Goal: Task Accomplishment & Management: Manage account settings

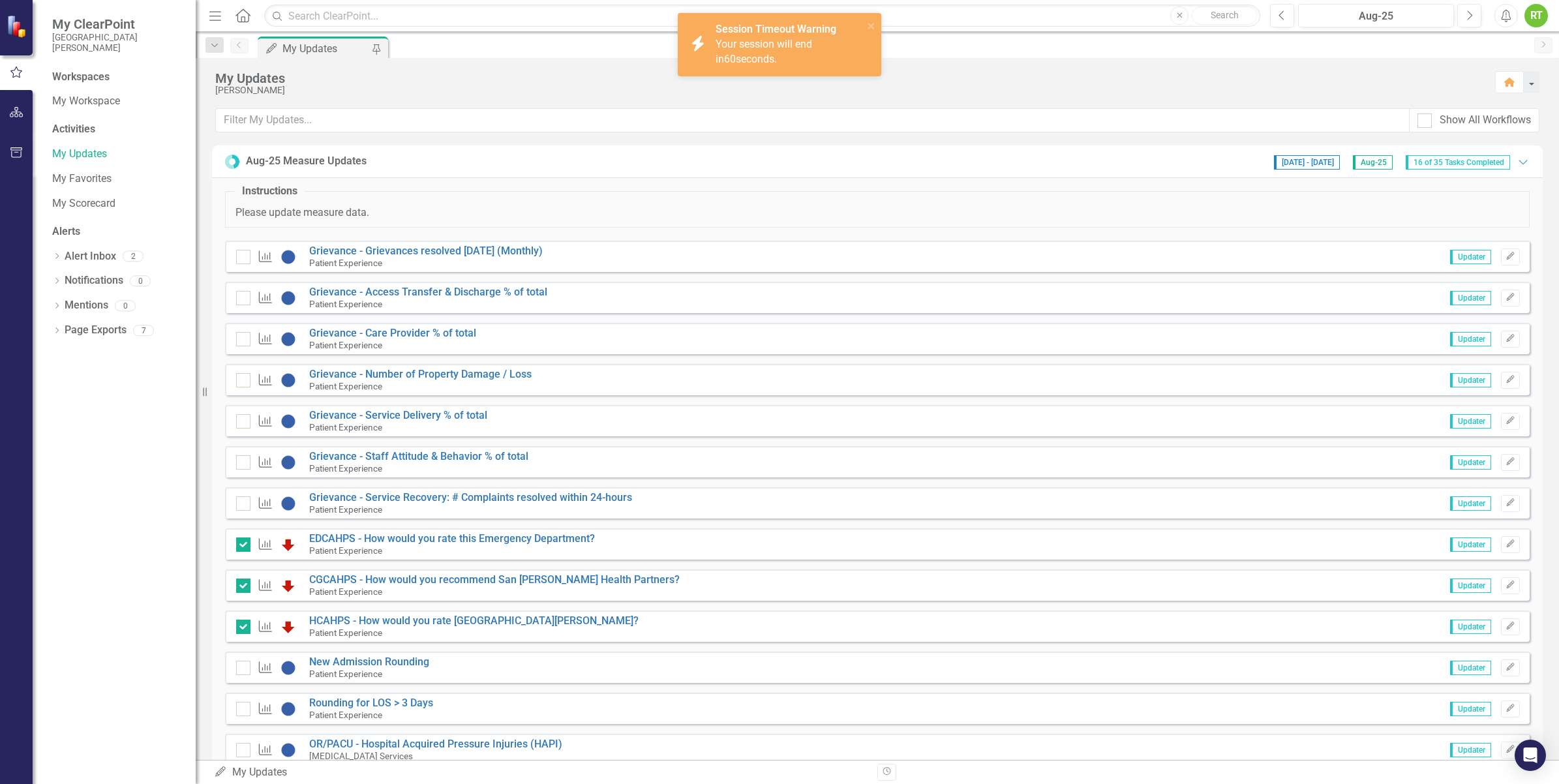
scroll to position [570, 0]
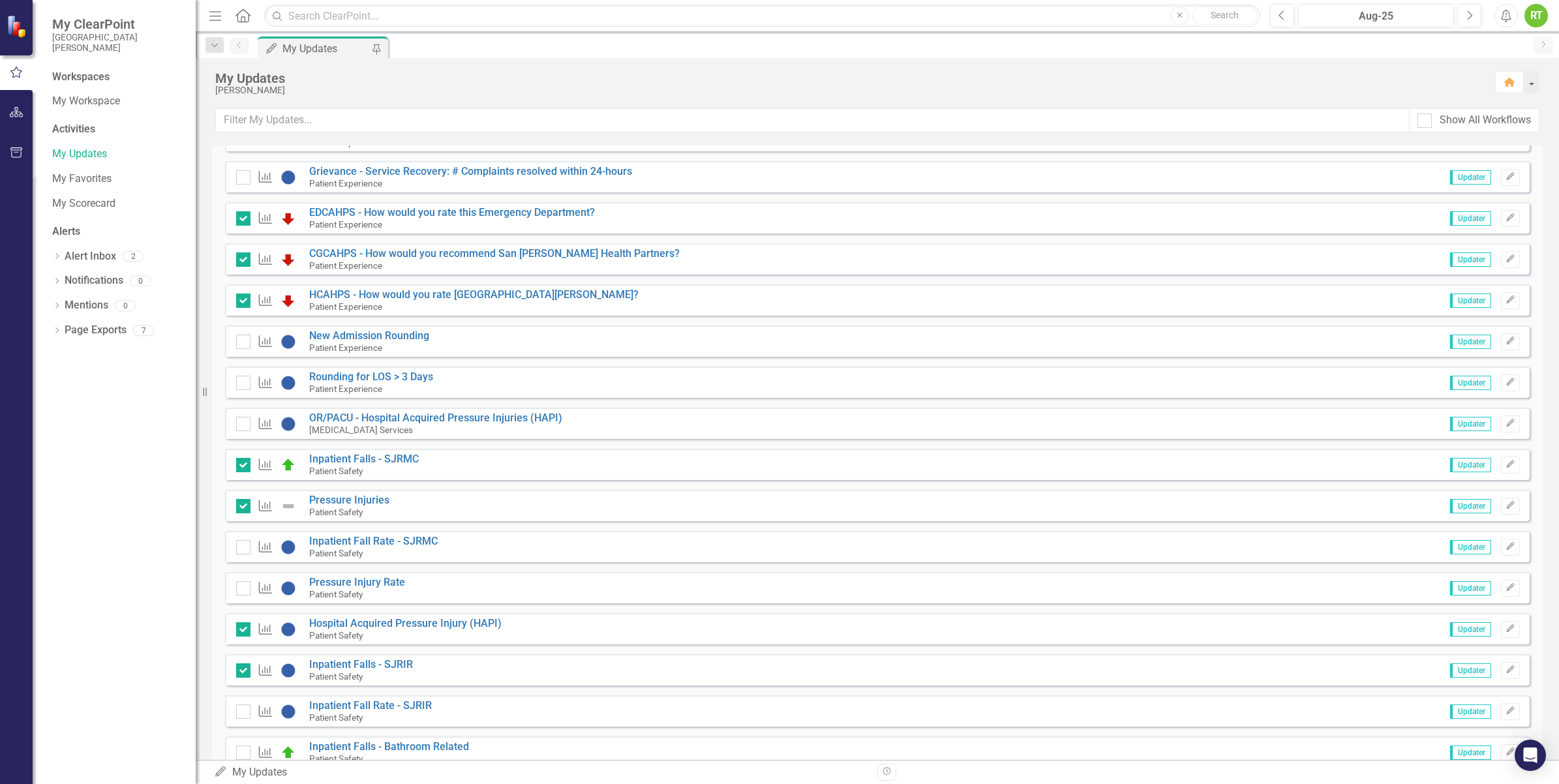
scroll to position [407, 0]
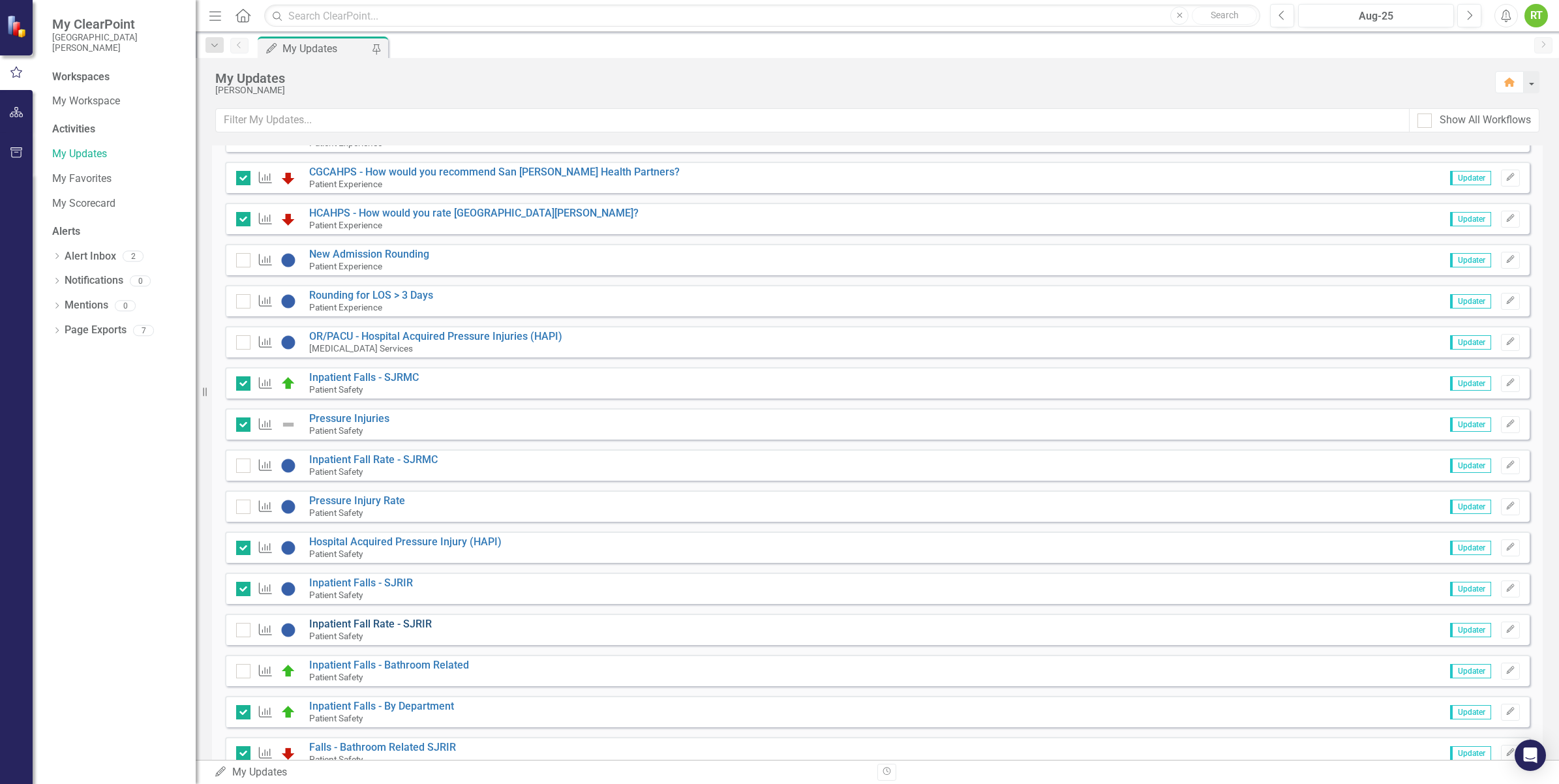
click at [374, 623] on link "Inpatient Fall Rate - SJRIR" at bounding box center [370, 624] width 123 height 12
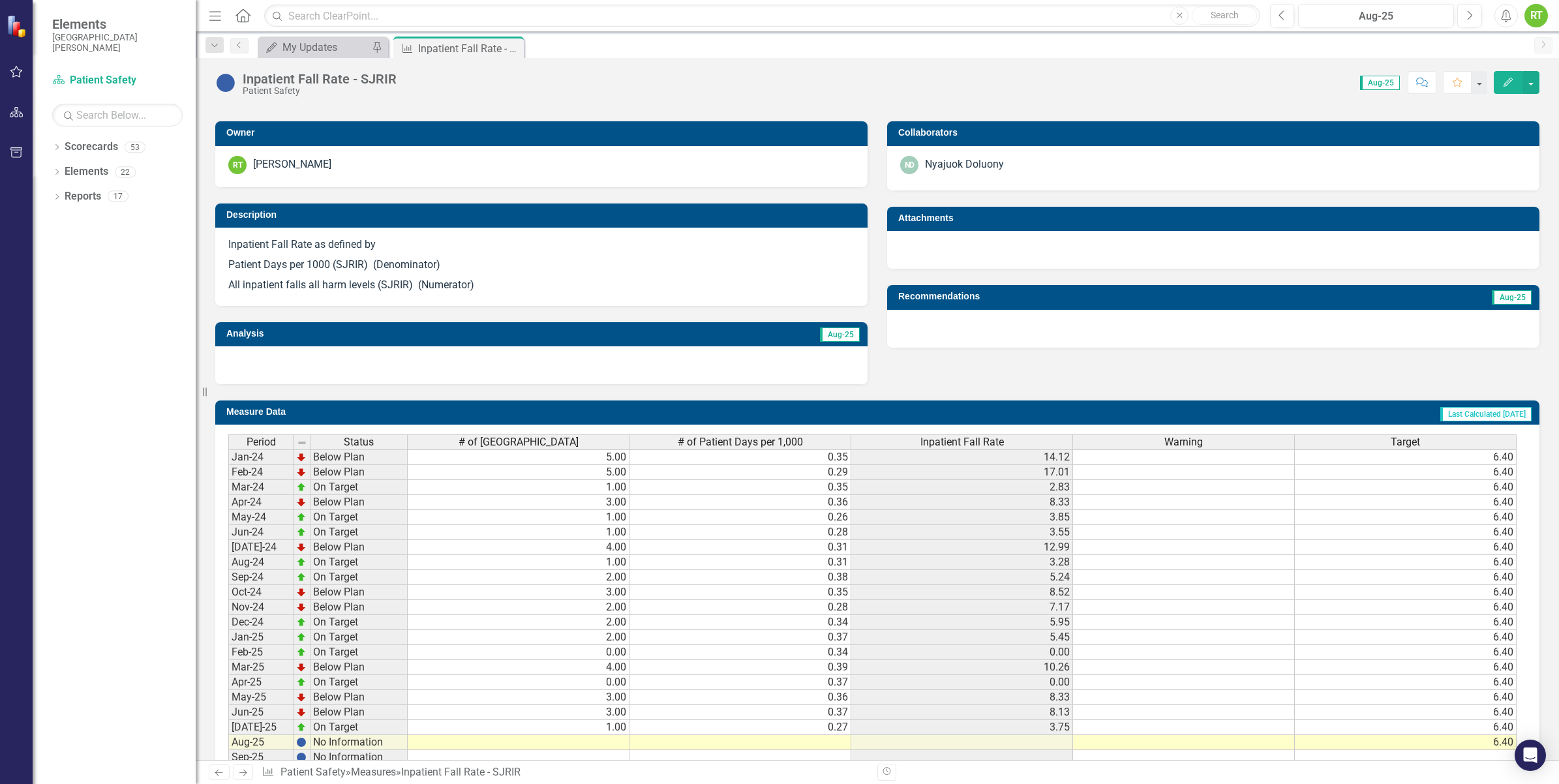
scroll to position [337, 0]
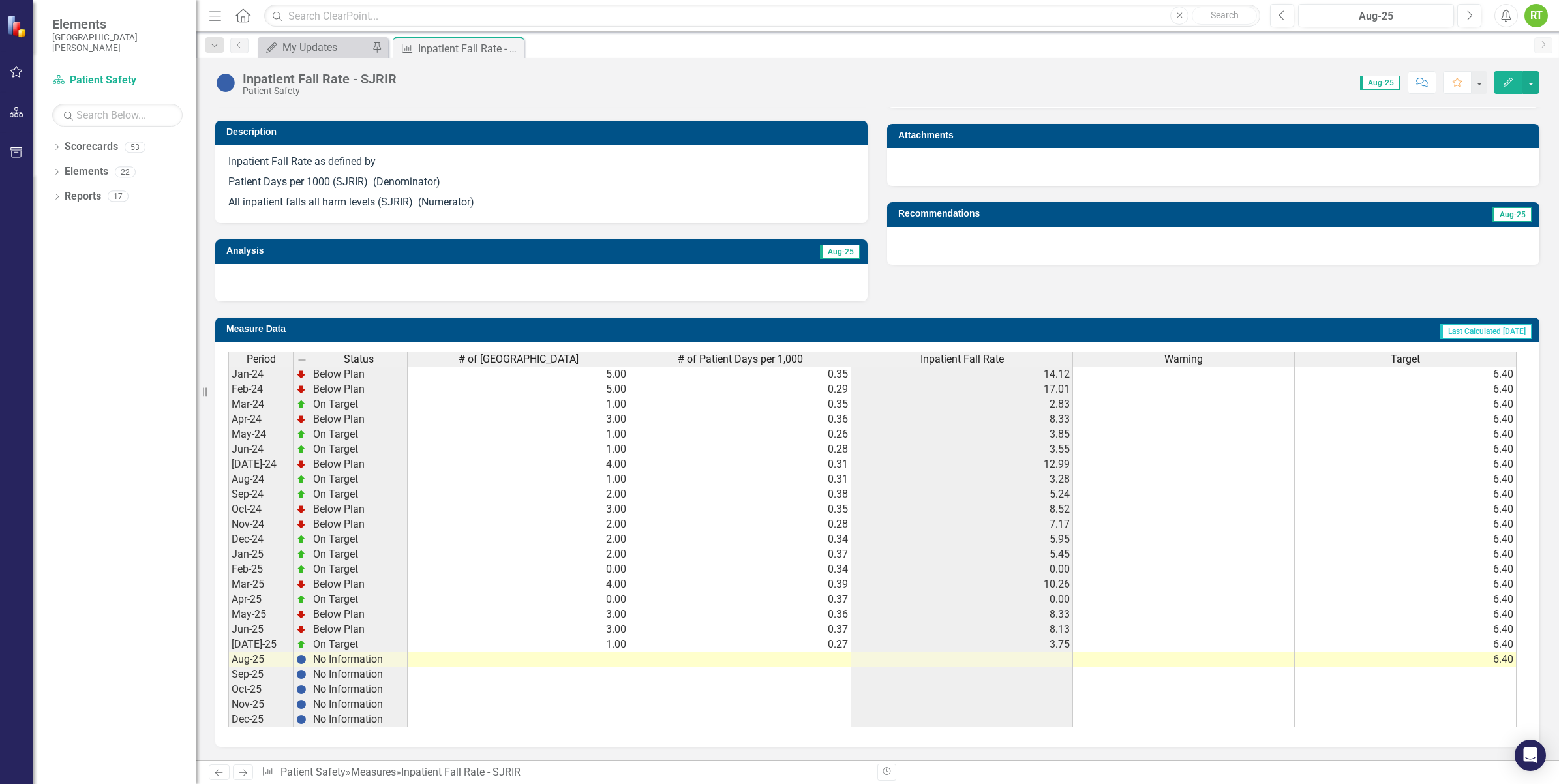
click at [593, 659] on td at bounding box center [518, 660] width 222 height 15
click at [579, 610] on td "3.00" at bounding box center [518, 615] width 222 height 15
click at [581, 654] on td at bounding box center [518, 660] width 222 height 15
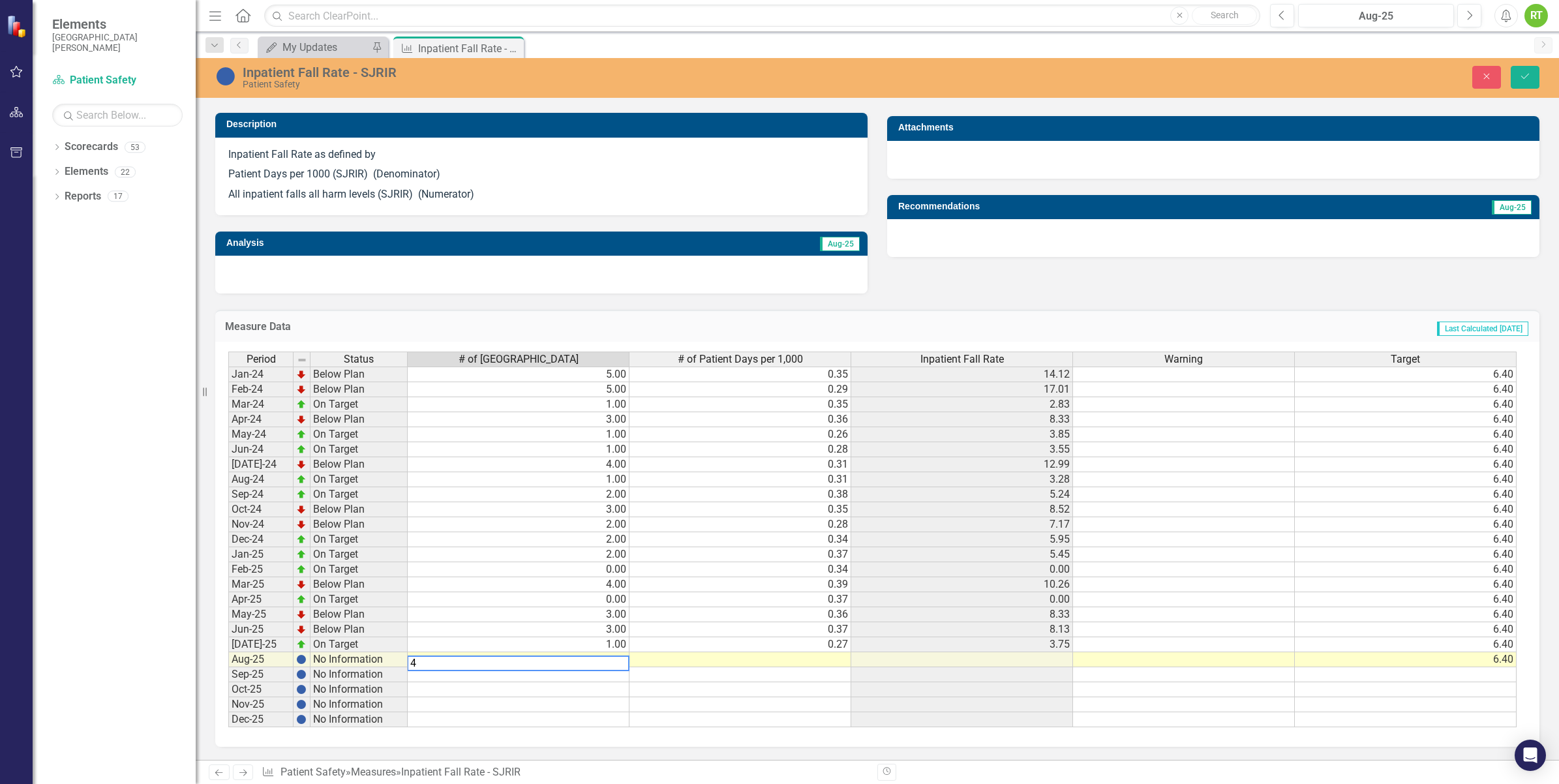
type textarea "4"
click at [740, 655] on td at bounding box center [740, 660] width 222 height 15
type textarea "."
type textarea "381"
click at [790, 696] on td at bounding box center [740, 689] width 222 height 15
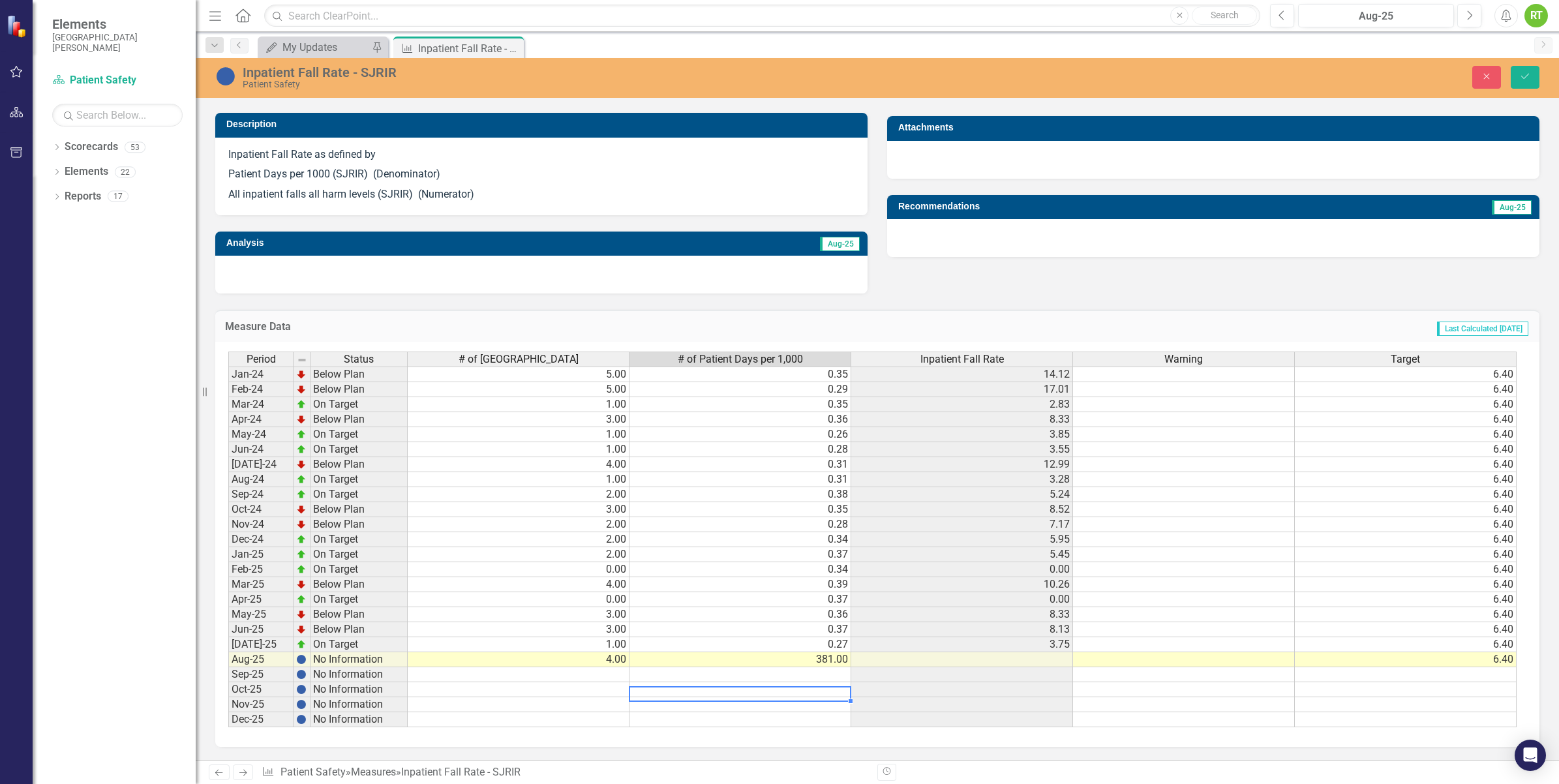
click at [778, 656] on td "381.00" at bounding box center [740, 660] width 222 height 15
type textarea ".381"
drag, startPoint x: 1532, startPoint y: 74, endPoint x: 1429, endPoint y: 214, distance: 173.8
click at [1532, 73] on button "Save" at bounding box center [1525, 77] width 29 height 23
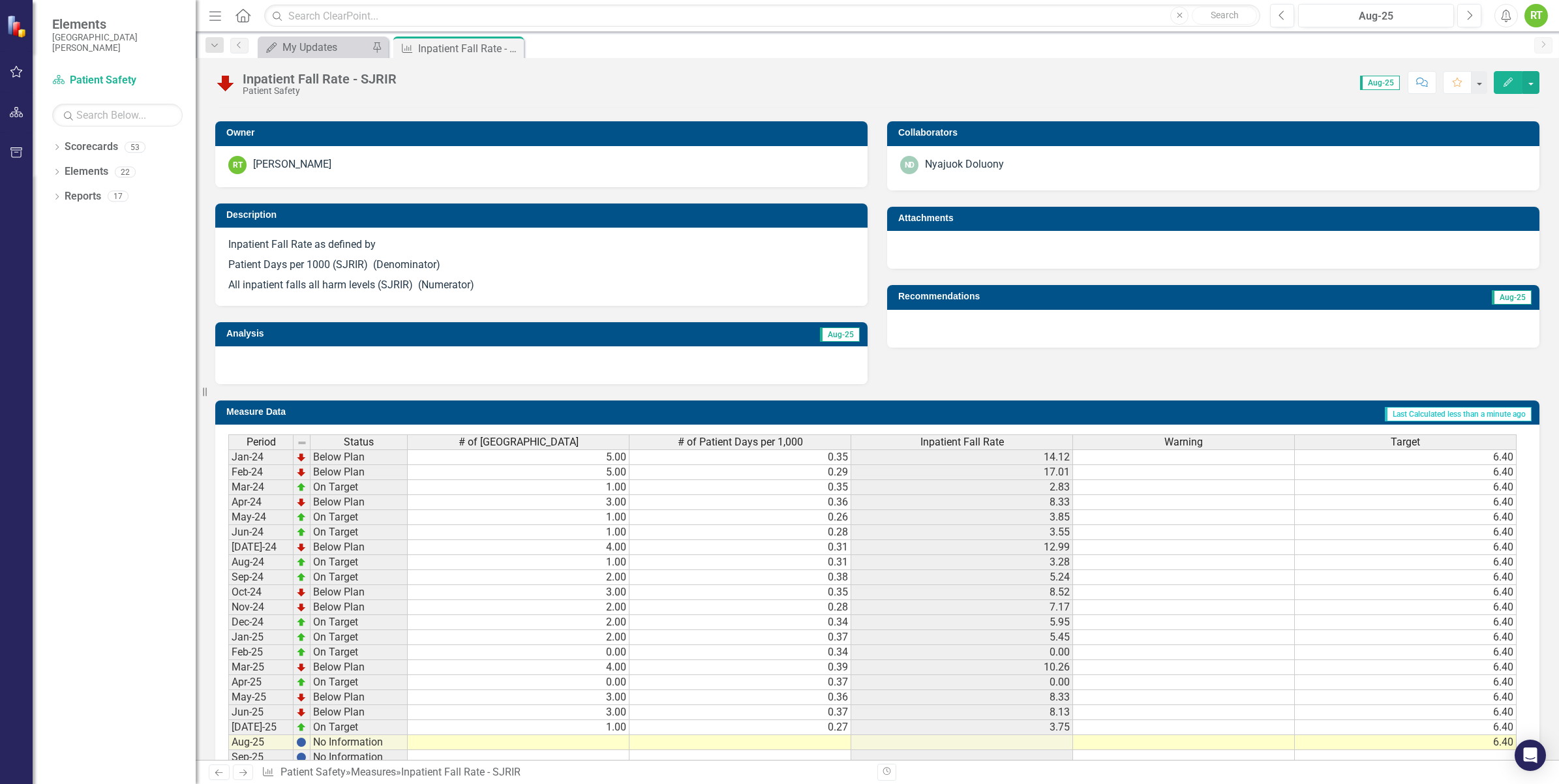
scroll to position [326, 0]
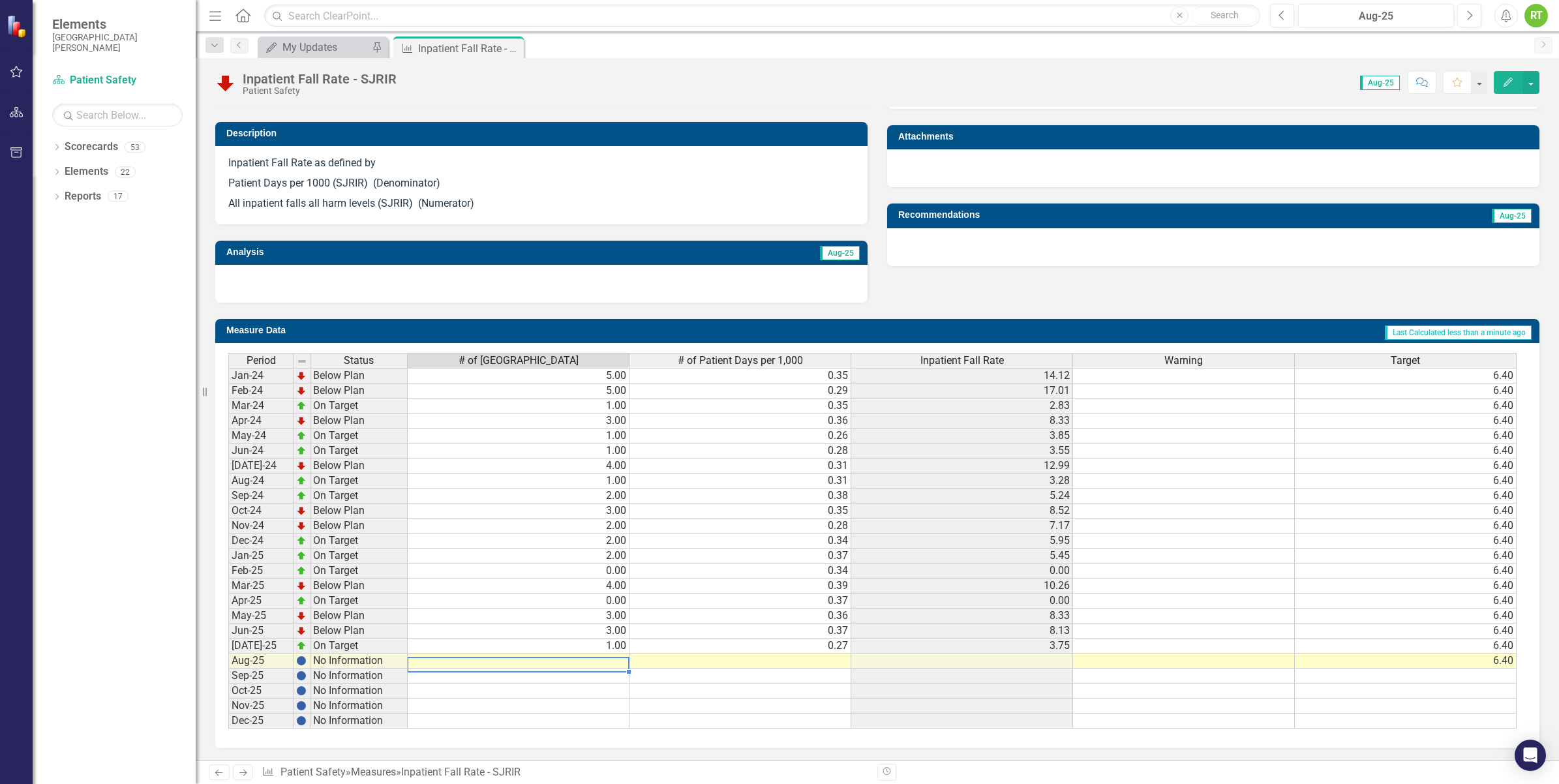
click at [595, 665] on td at bounding box center [518, 661] width 222 height 15
type textarea "4"
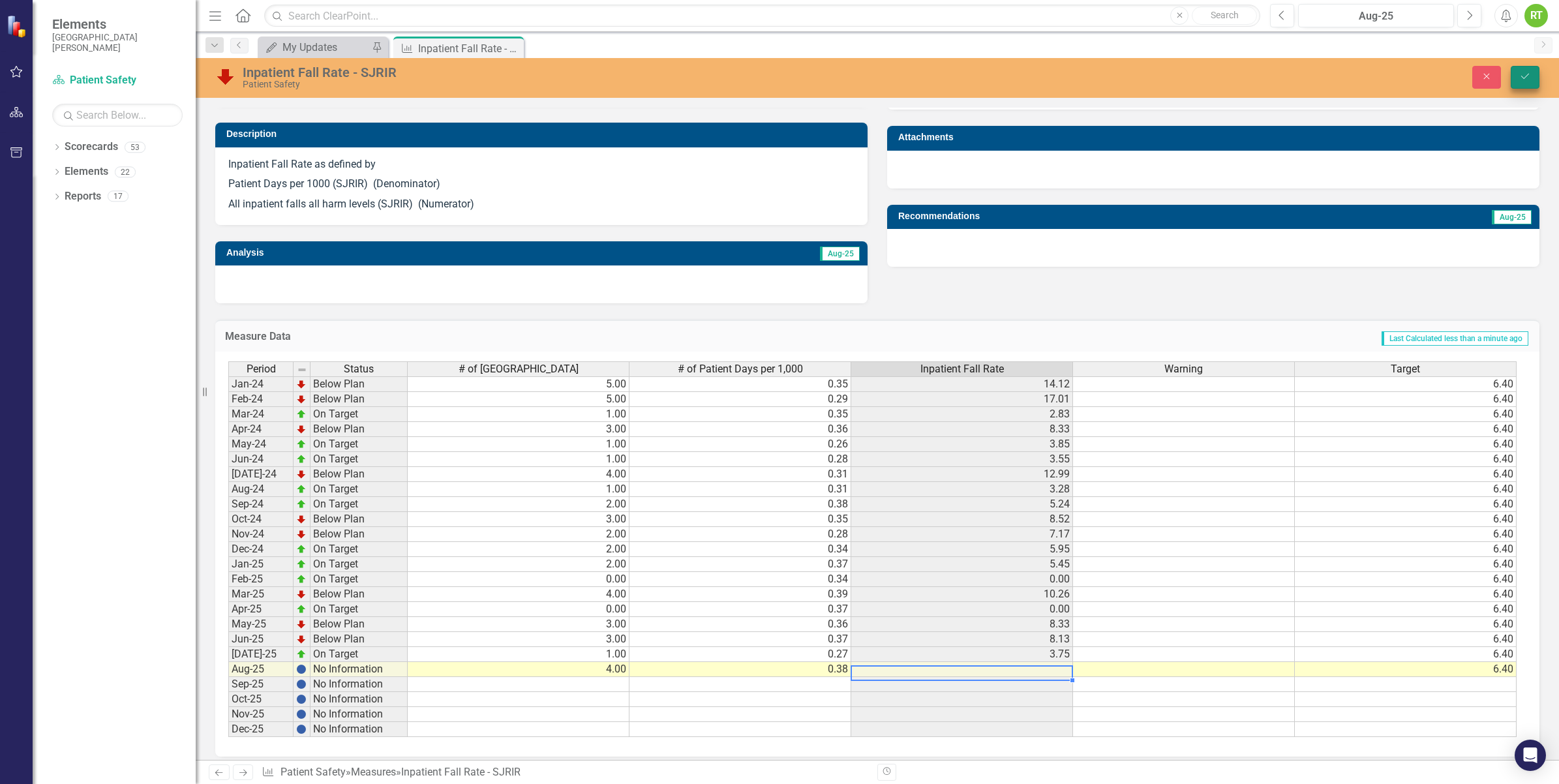
type textarea ".381"
click at [1527, 75] on icon "Save" at bounding box center [1524, 76] width 11 height 9
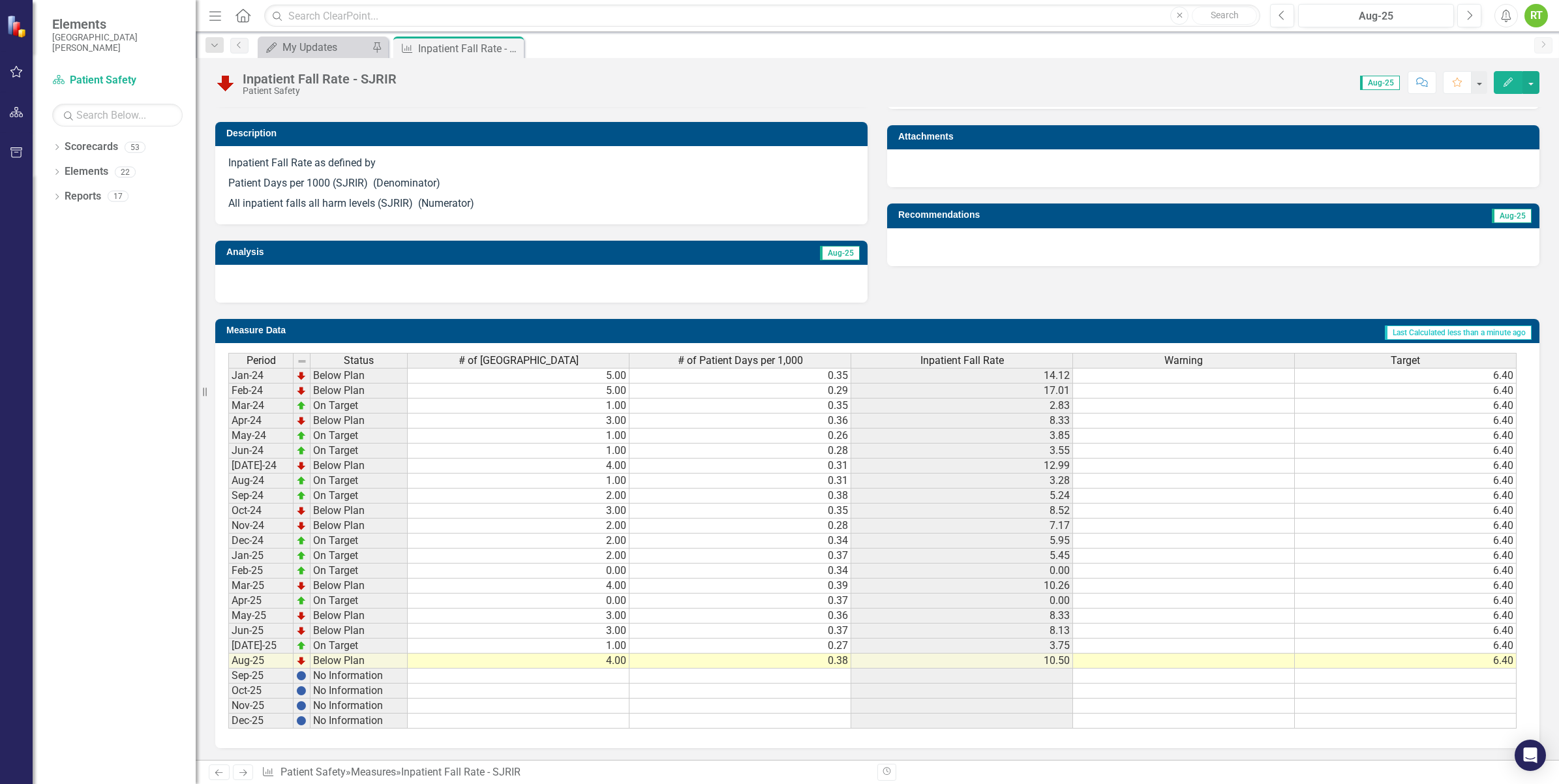
scroll to position [337, 0]
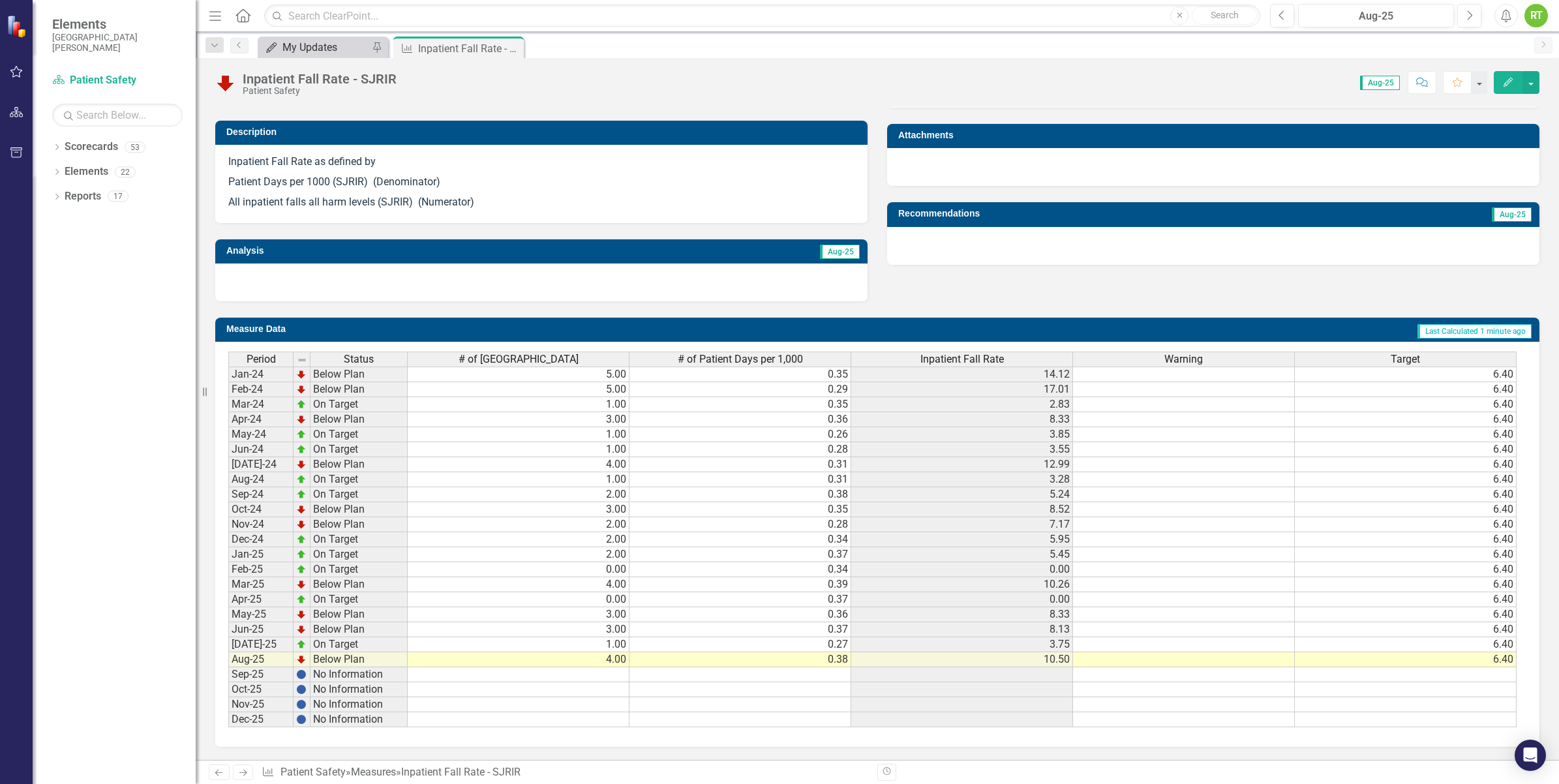
click at [327, 53] on div "My Updates" at bounding box center [325, 47] width 86 height 16
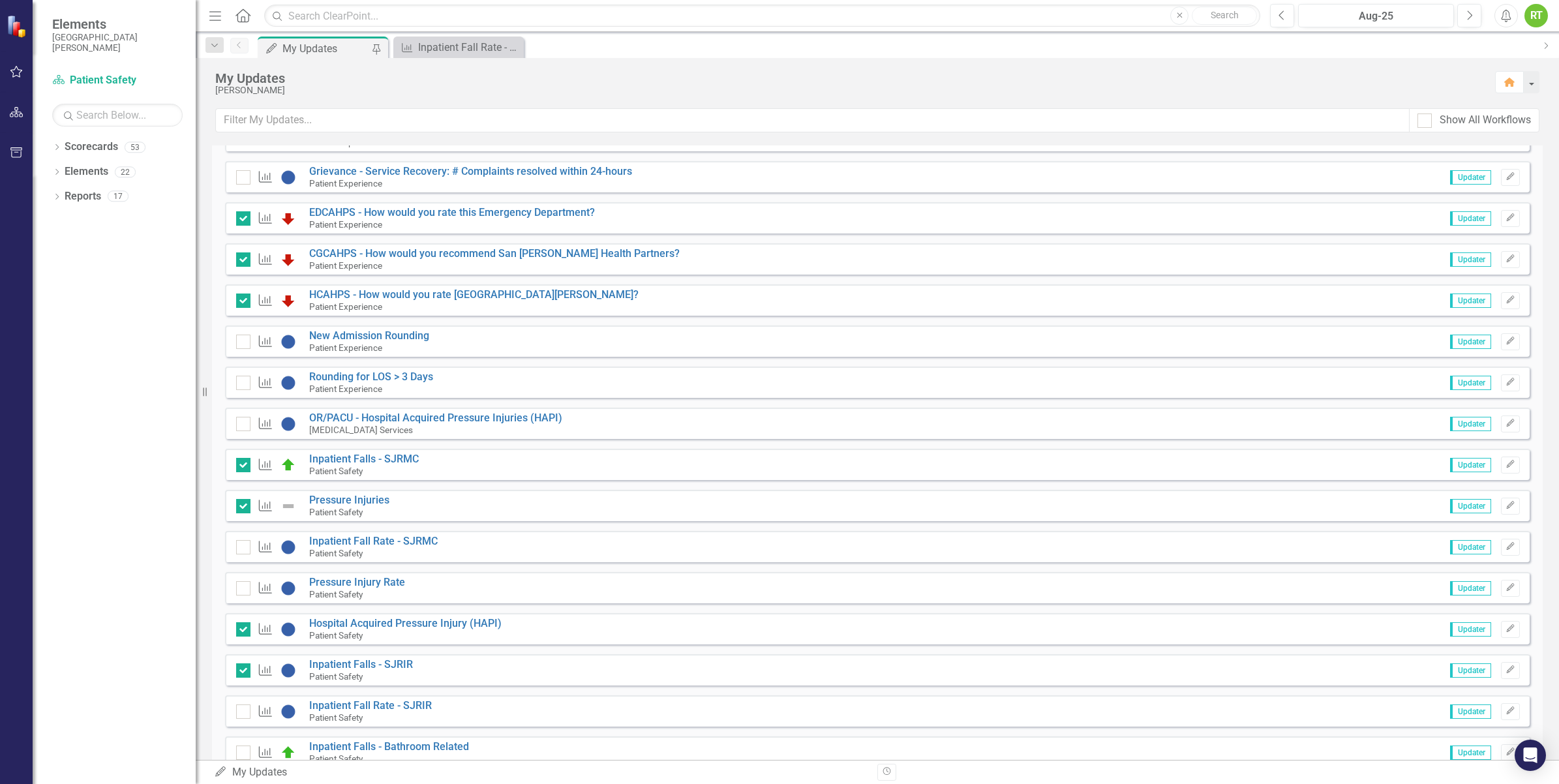
scroll to position [407, 0]
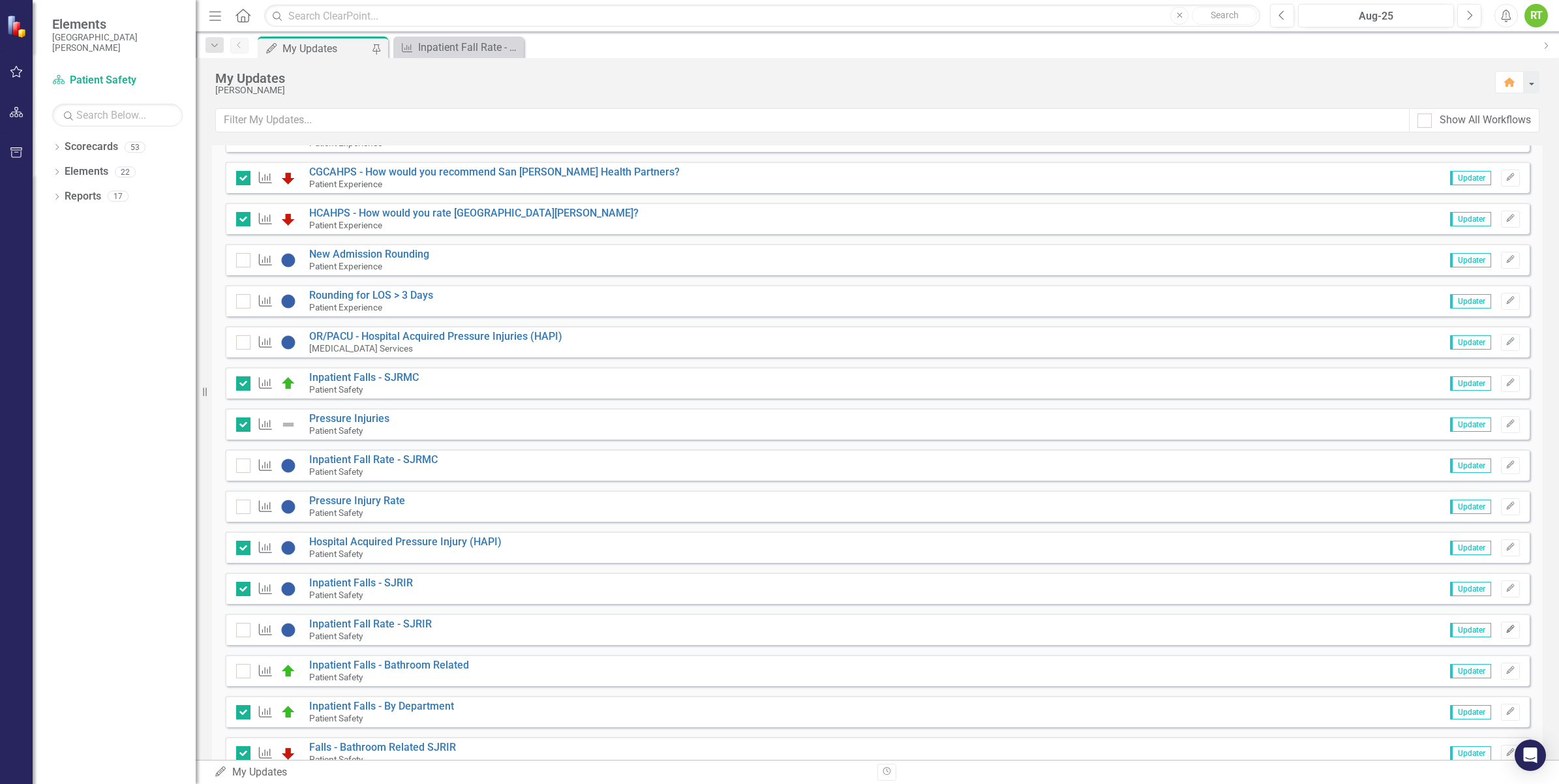
click at [1505, 626] on icon "Edit" at bounding box center [1509, 629] width 10 height 8
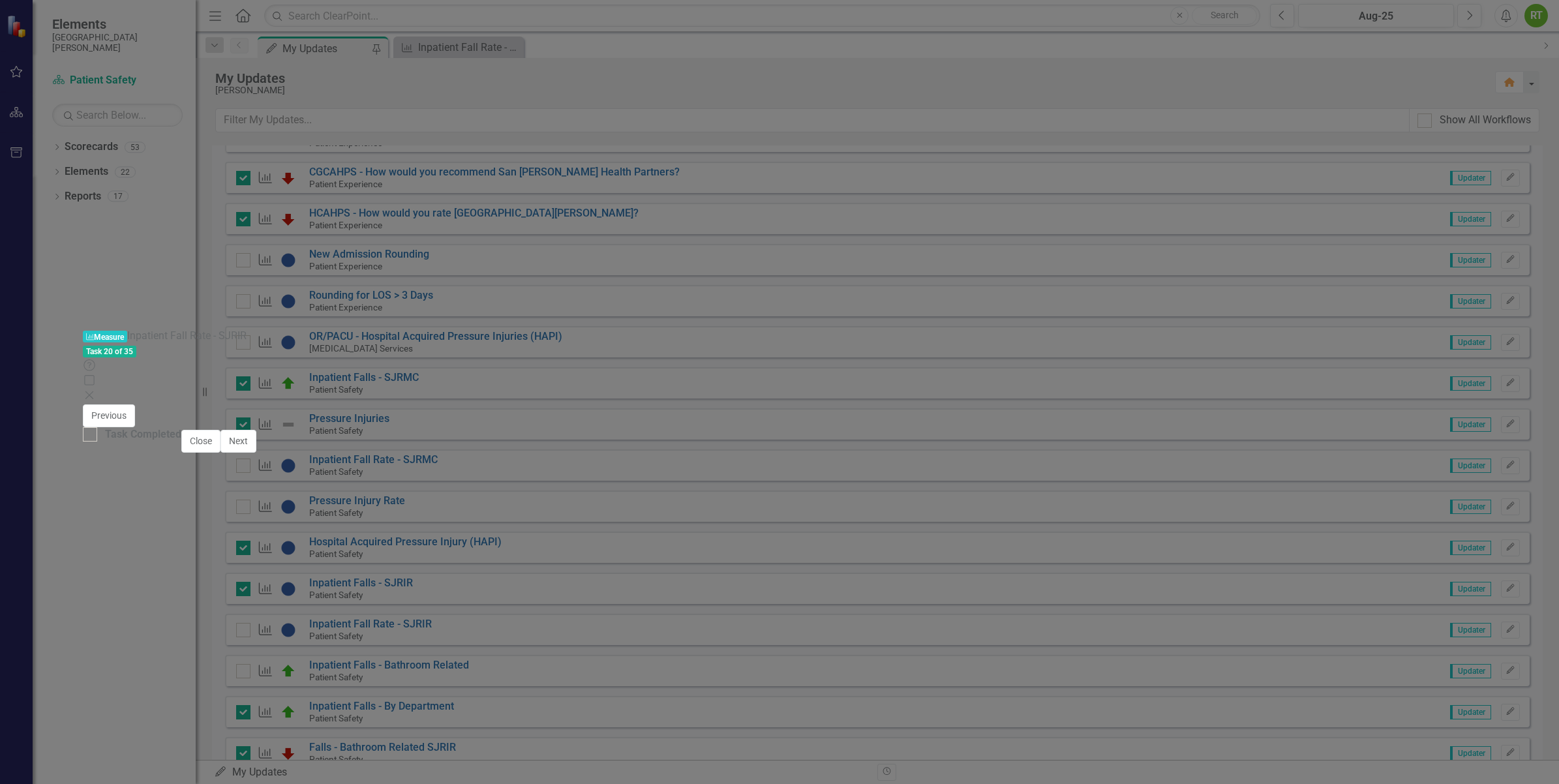
scroll to position [320, 0]
click at [182, 442] on div "Task Completed" at bounding box center [132, 435] width 98 height 15
click at [92, 435] on input "Task Completed" at bounding box center [87, 431] width 8 height 8
click at [97, 442] on div at bounding box center [90, 434] width 14 height 14
click at [92, 435] on input "Task Completed" at bounding box center [87, 431] width 8 height 8
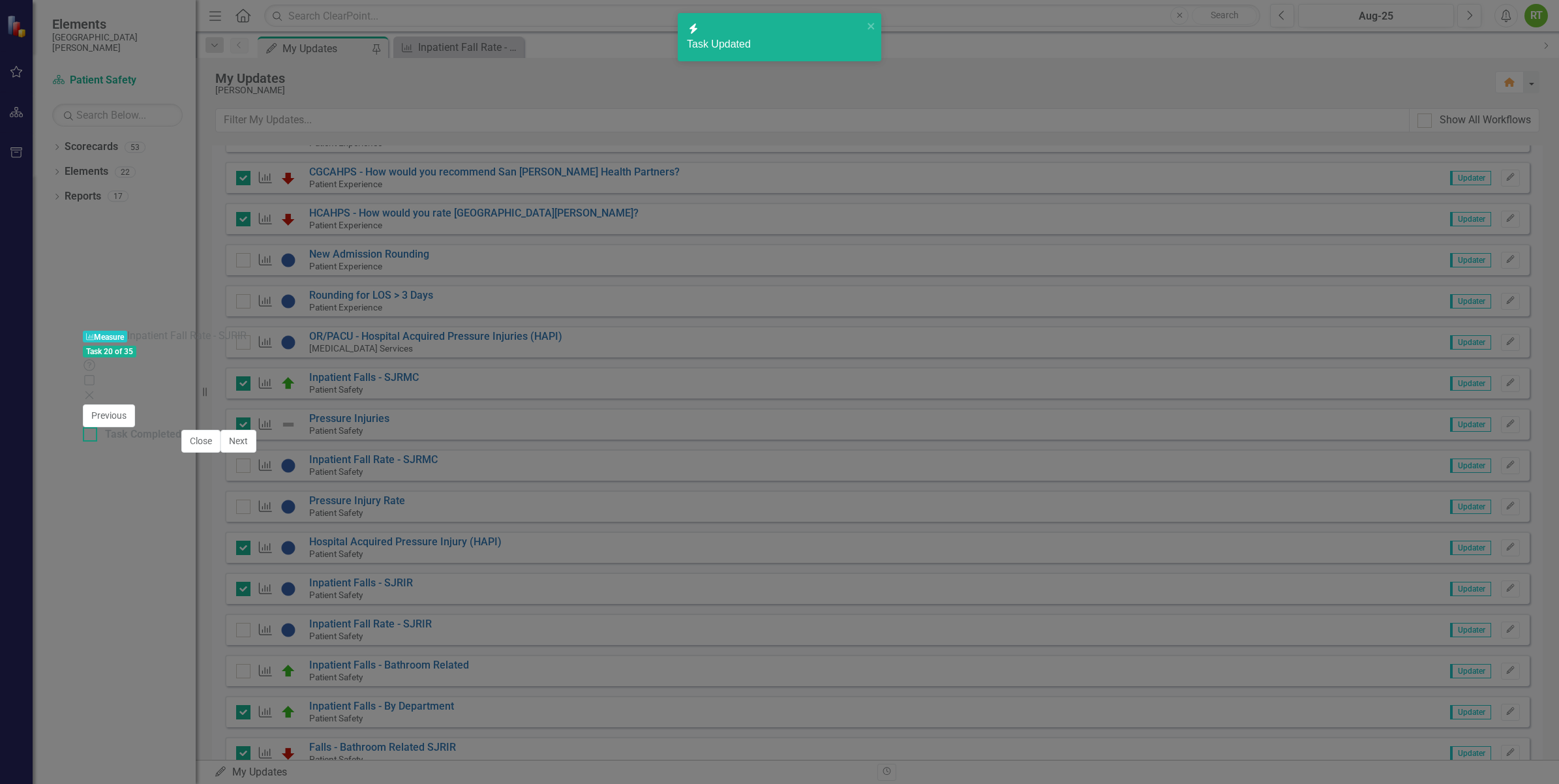
click at [92, 435] on input "Task Completed" at bounding box center [87, 431] width 8 height 8
checkbox input "true"
click at [220, 452] on button "Close" at bounding box center [201, 441] width 39 height 23
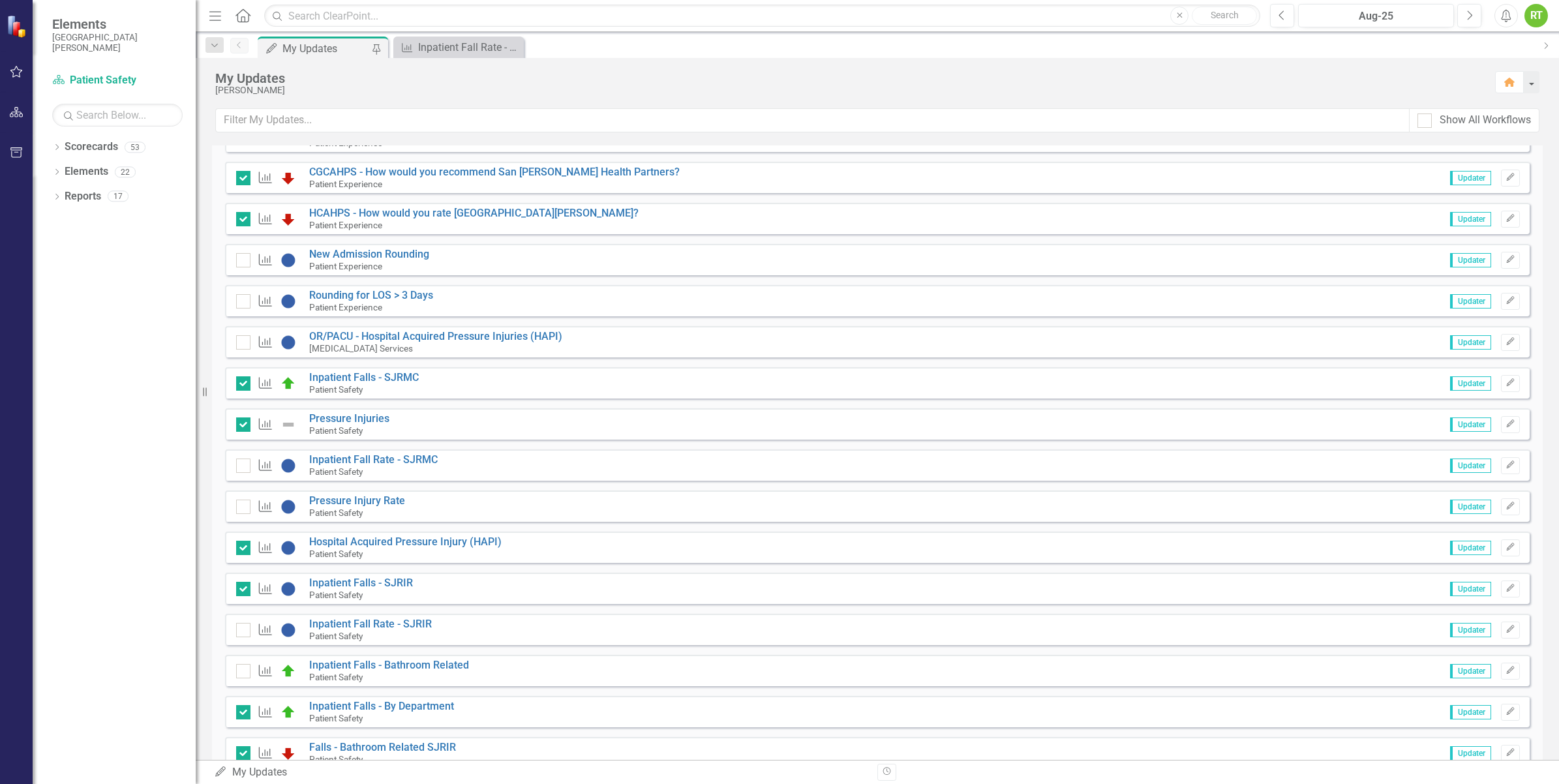
checkbox input "true"
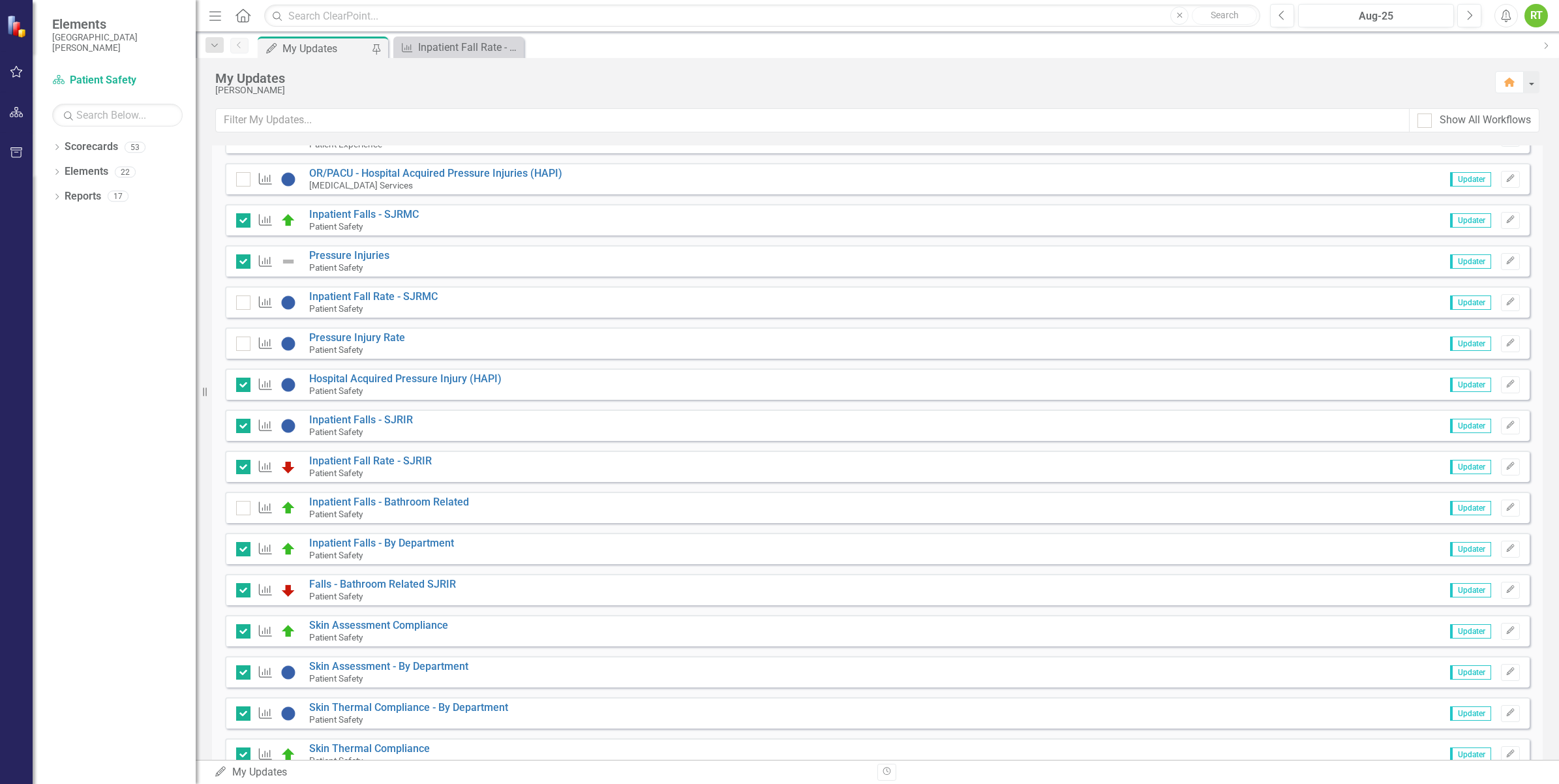
scroll to position [652, 0]
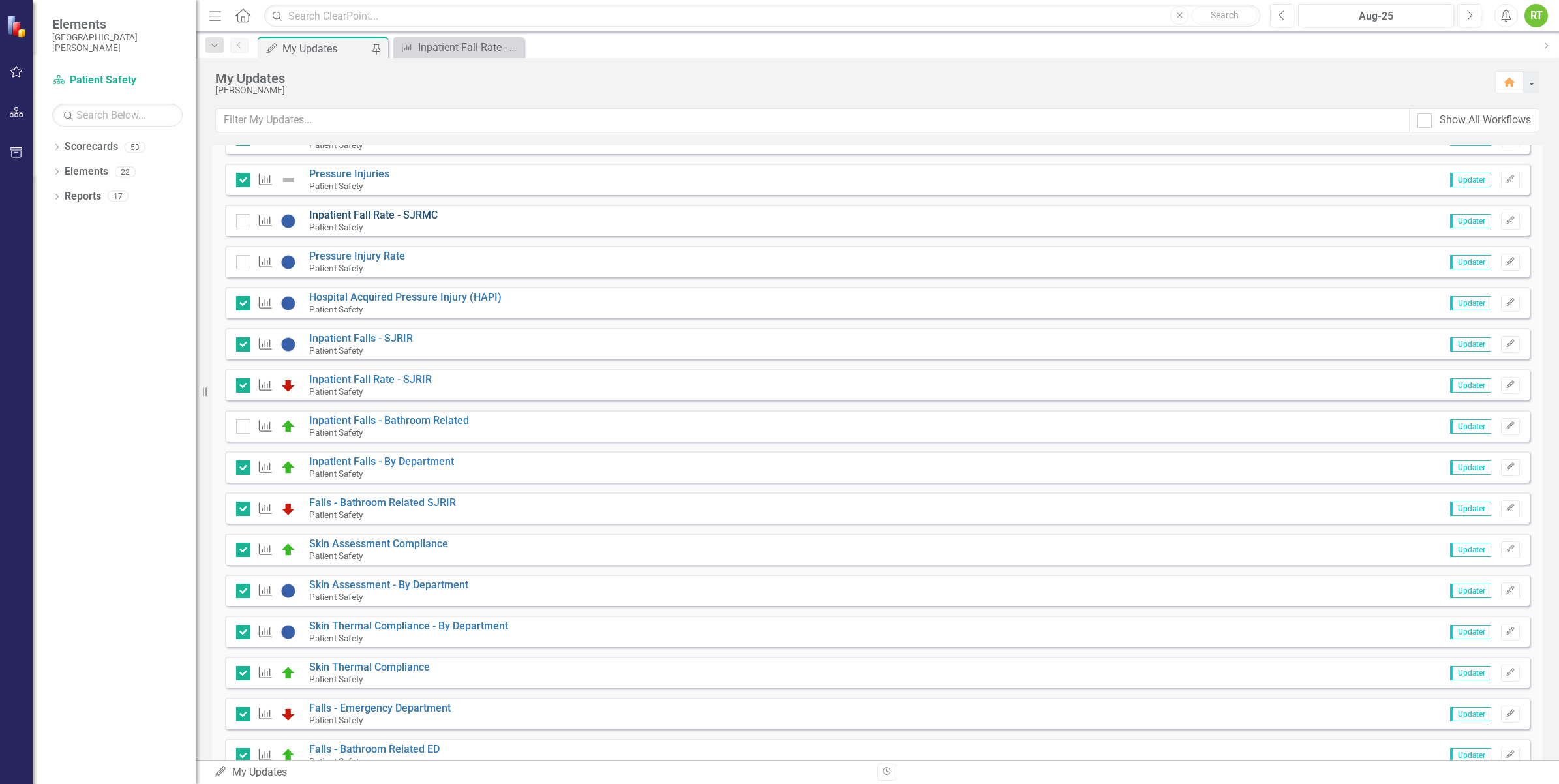
click at [366, 214] on link "Inpatient Fall Rate - SJRMC" at bounding box center [373, 215] width 128 height 12
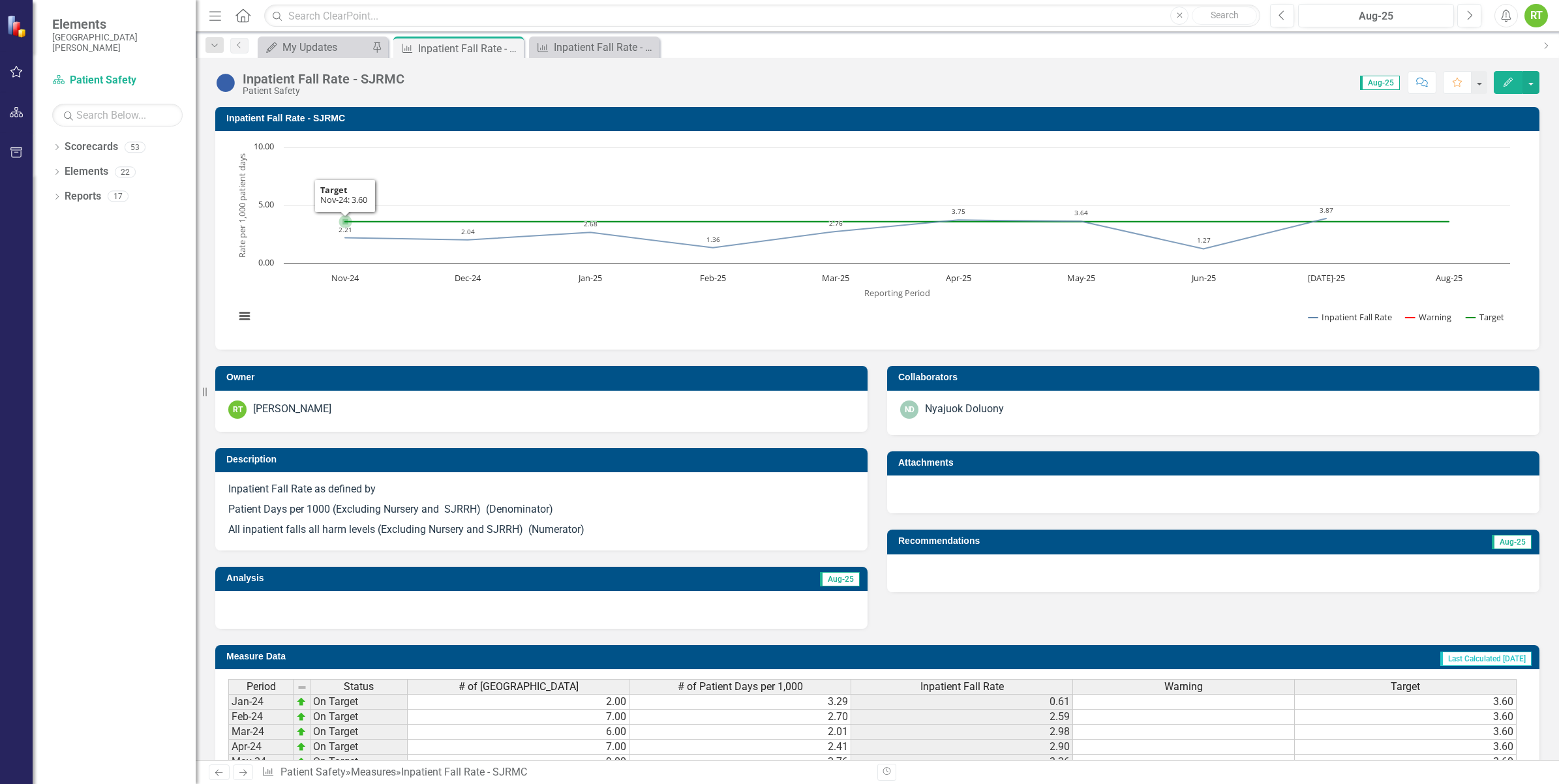
scroll to position [245, 0]
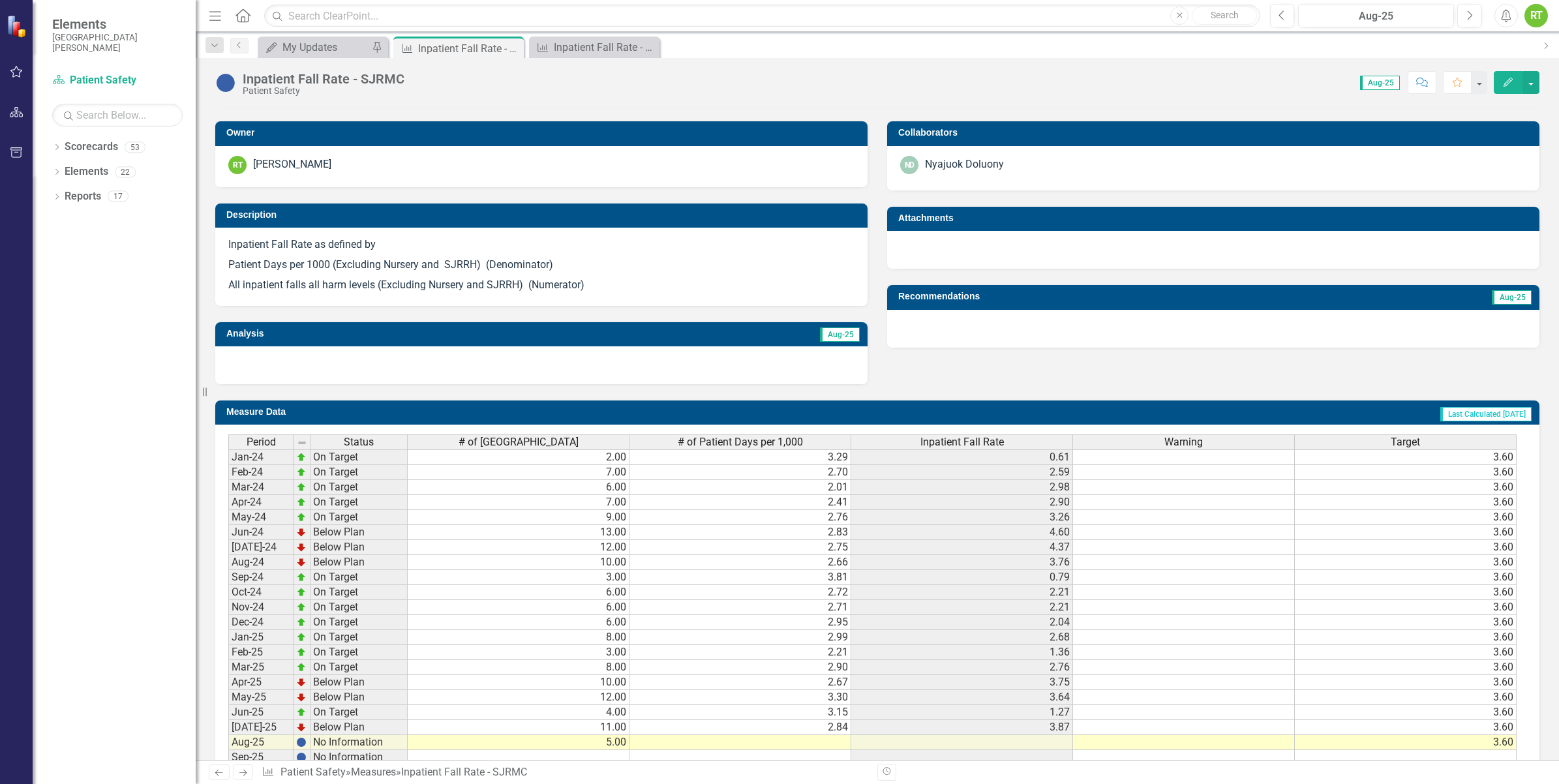
click at [803, 696] on td "3.30" at bounding box center [740, 698] width 222 height 15
click at [801, 696] on td "3.30" at bounding box center [740, 698] width 222 height 15
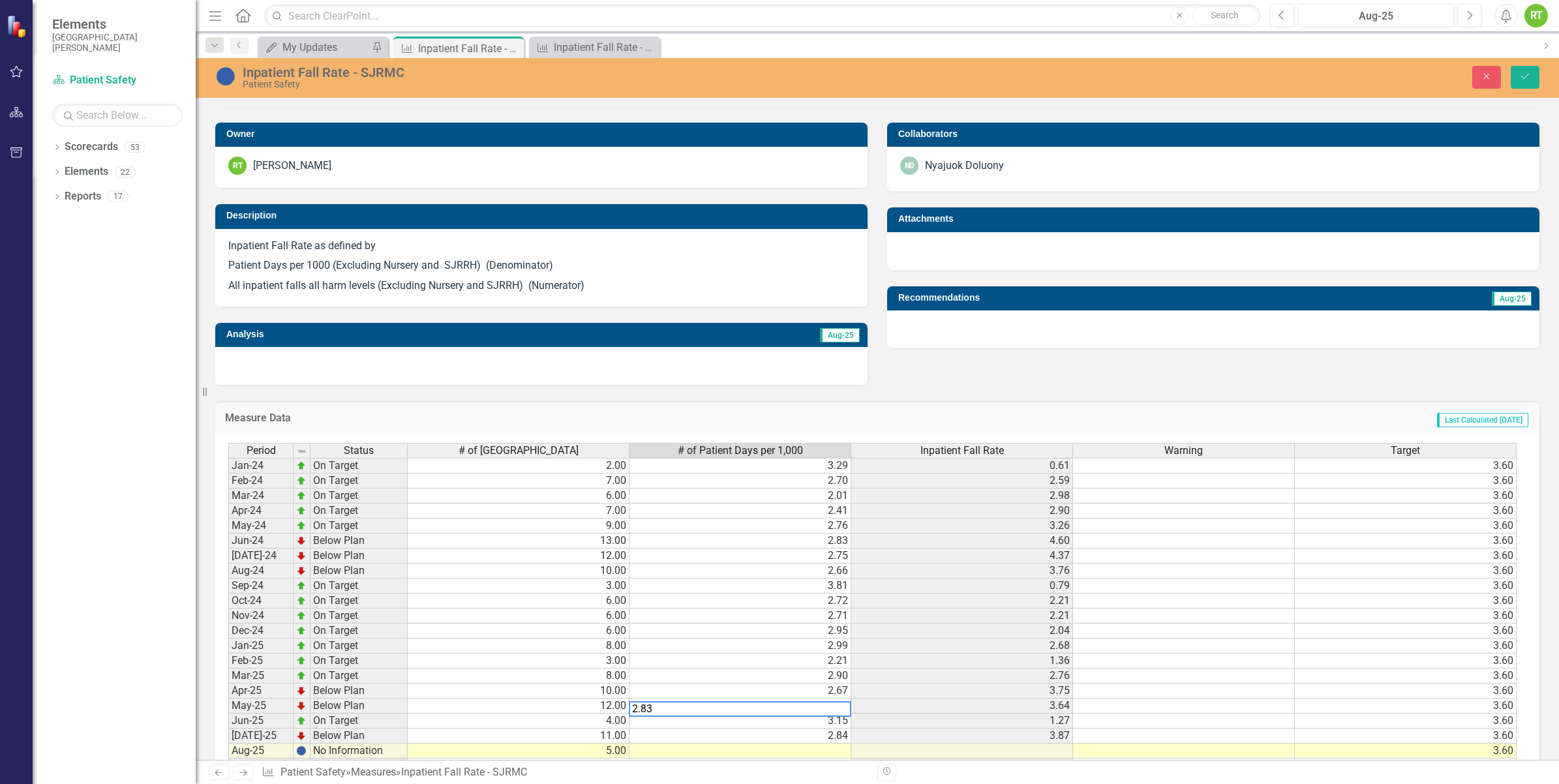
type textarea "2.83"
click at [793, 726] on td "3.15" at bounding box center [740, 721] width 222 height 15
click at [1519, 79] on icon "Save" at bounding box center [1524, 76] width 11 height 9
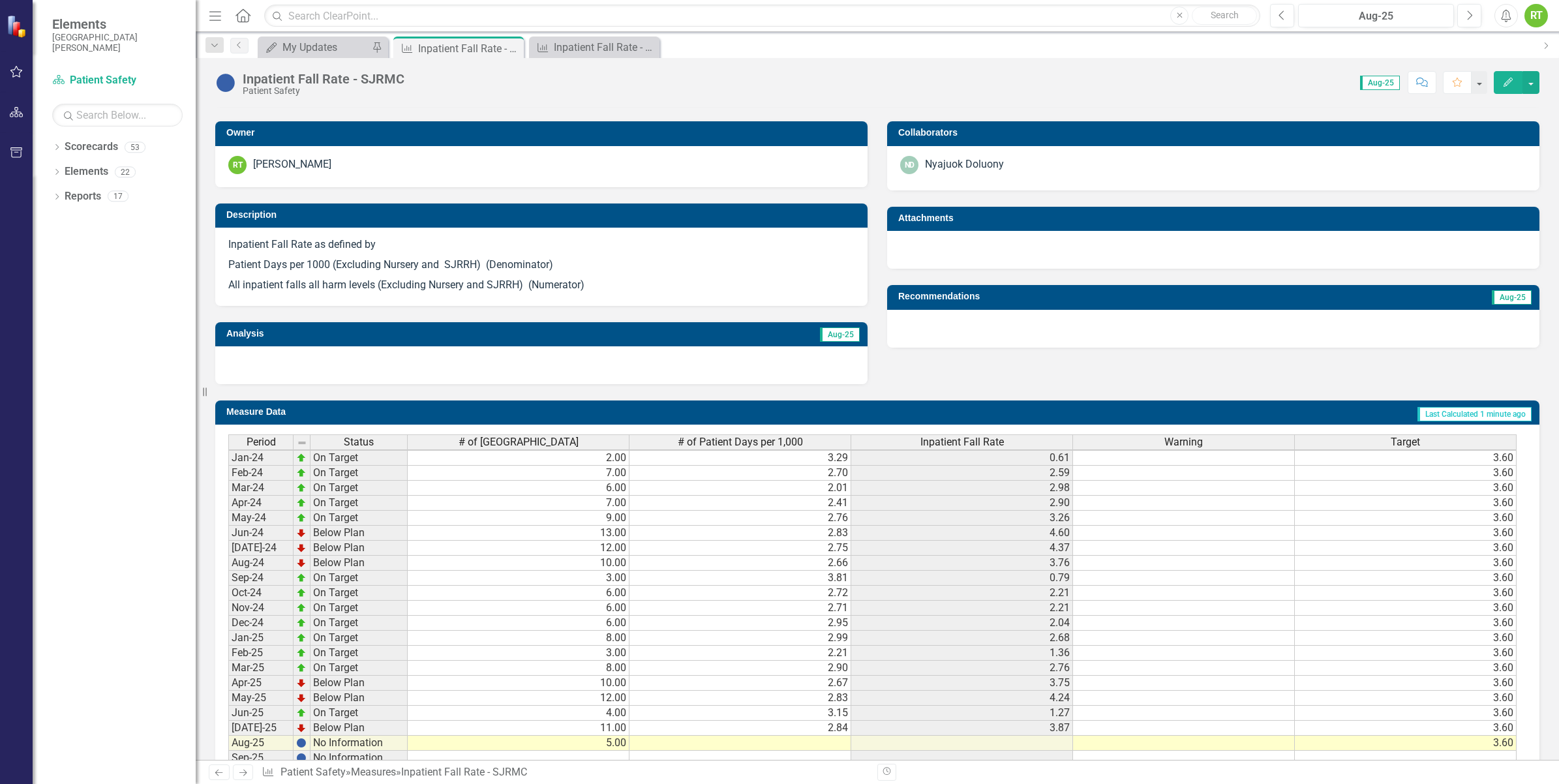
click at [816, 711] on td "3.15" at bounding box center [740, 713] width 222 height 15
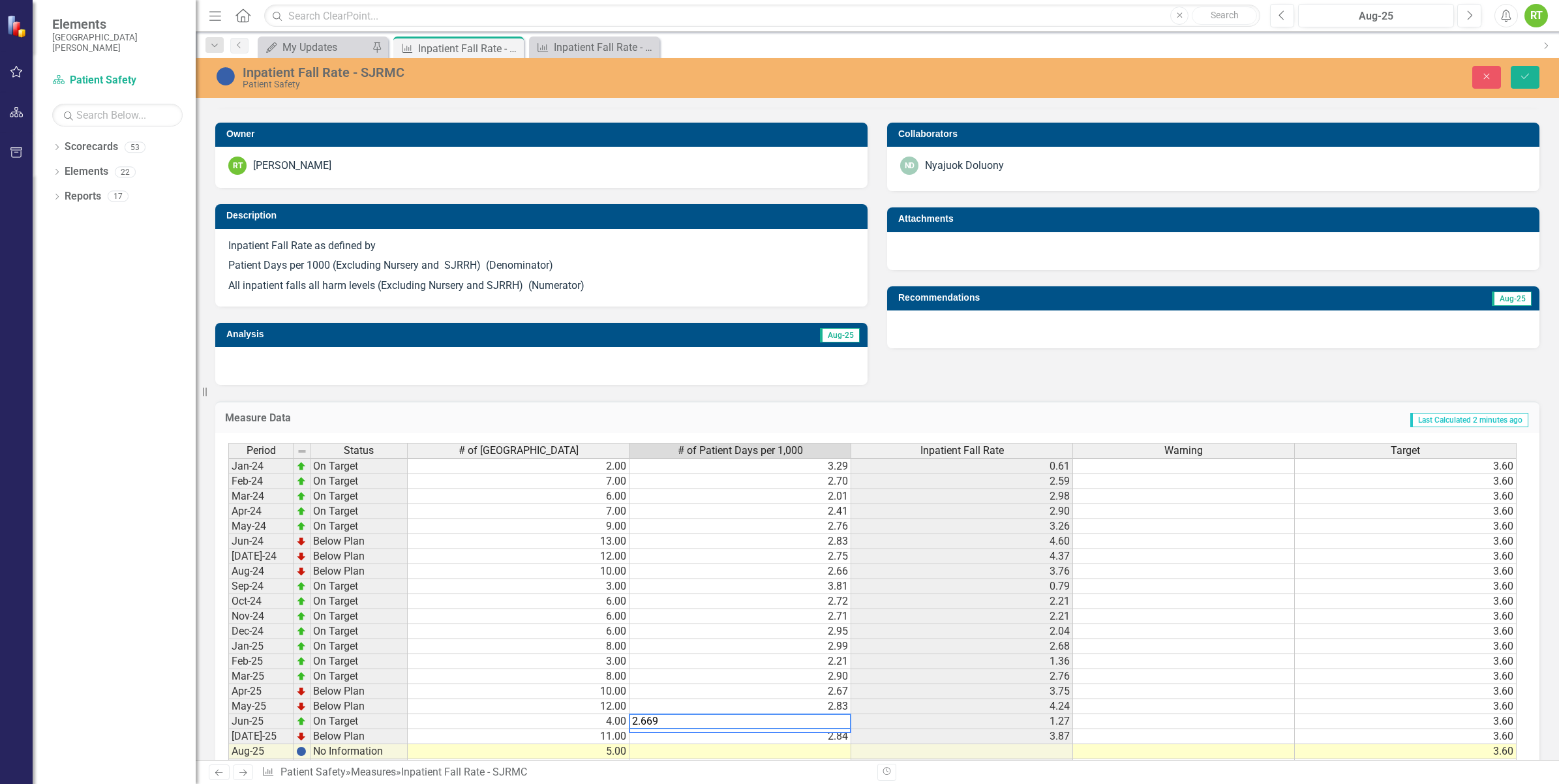
type textarea "2.669"
click at [800, 735] on td "2.84" at bounding box center [740, 737] width 222 height 15
click at [1528, 75] on icon "Save" at bounding box center [1524, 76] width 11 height 9
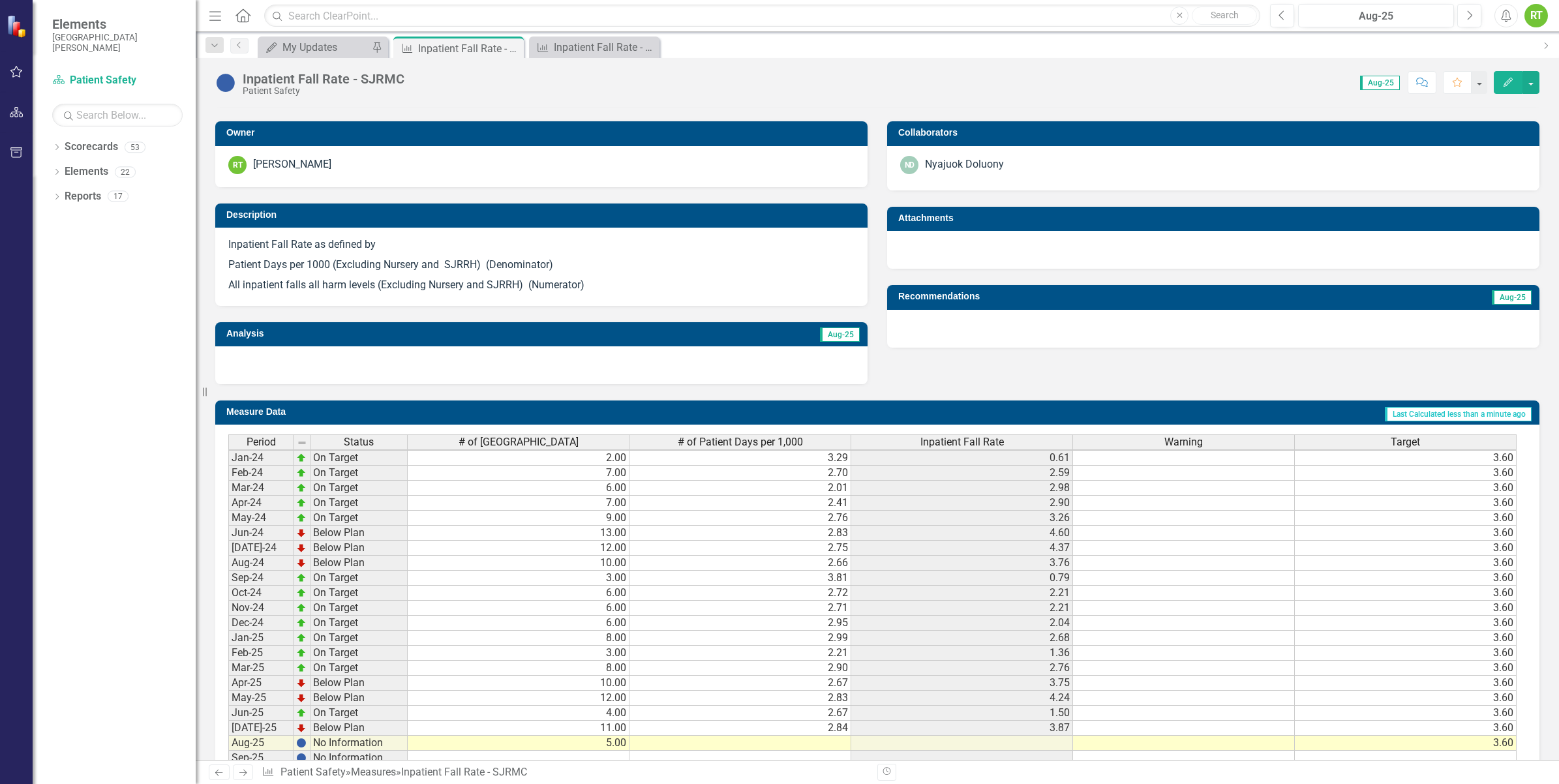
scroll to position [338, 0]
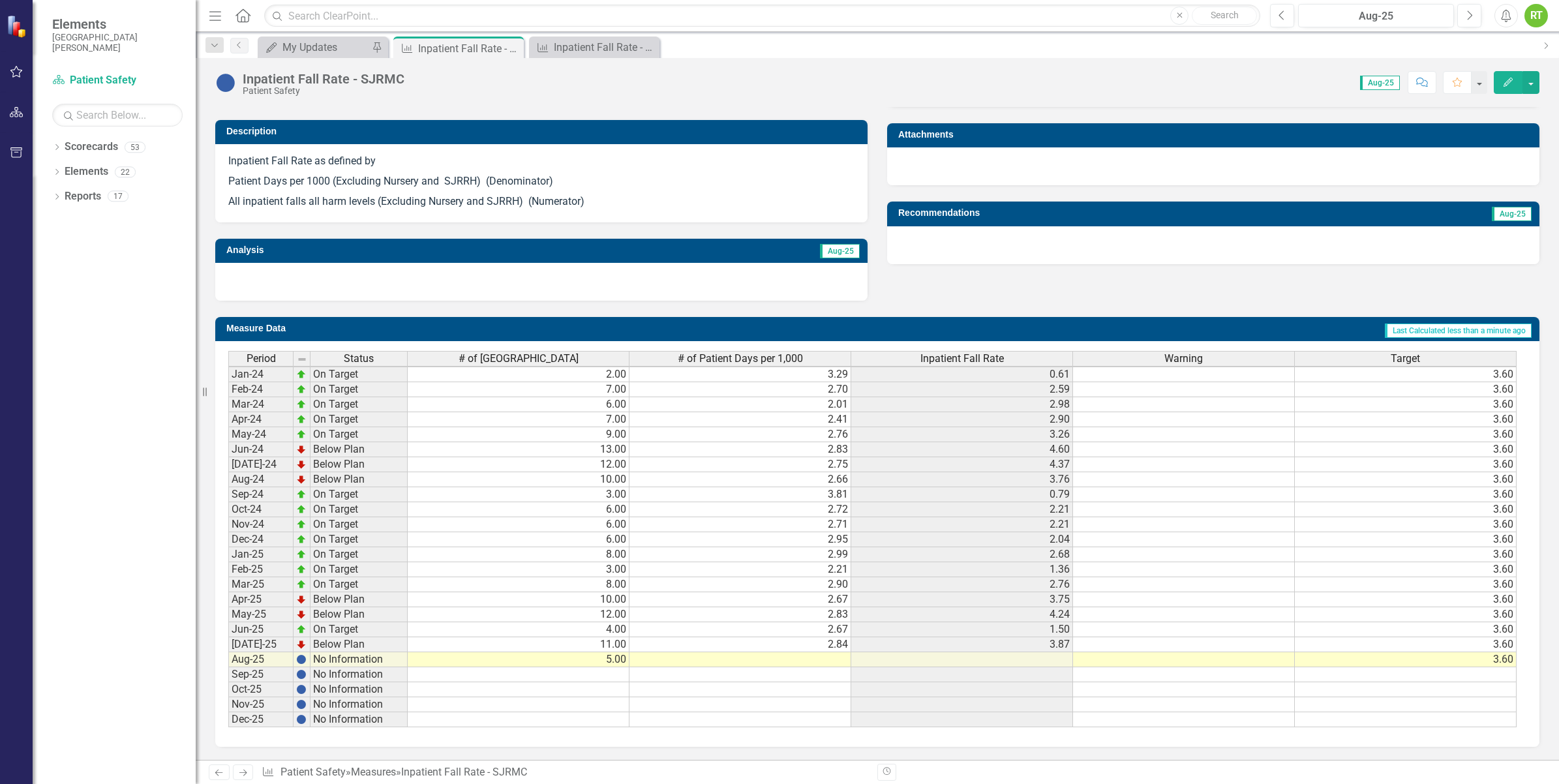
click at [845, 622] on td "2.67" at bounding box center [740, 630] width 222 height 15
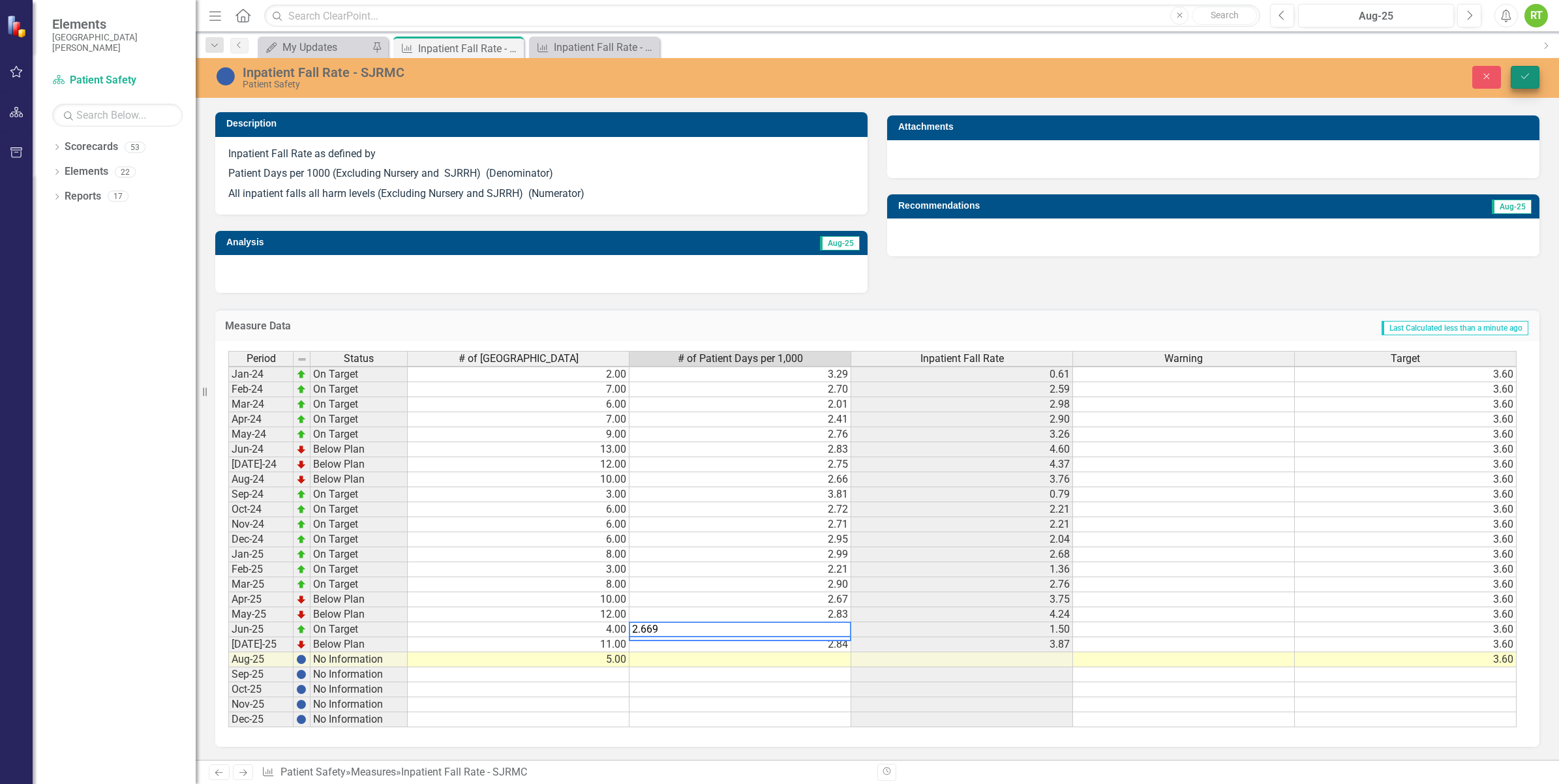
type textarea "2.669"
click at [1534, 73] on button "Save" at bounding box center [1525, 77] width 29 height 23
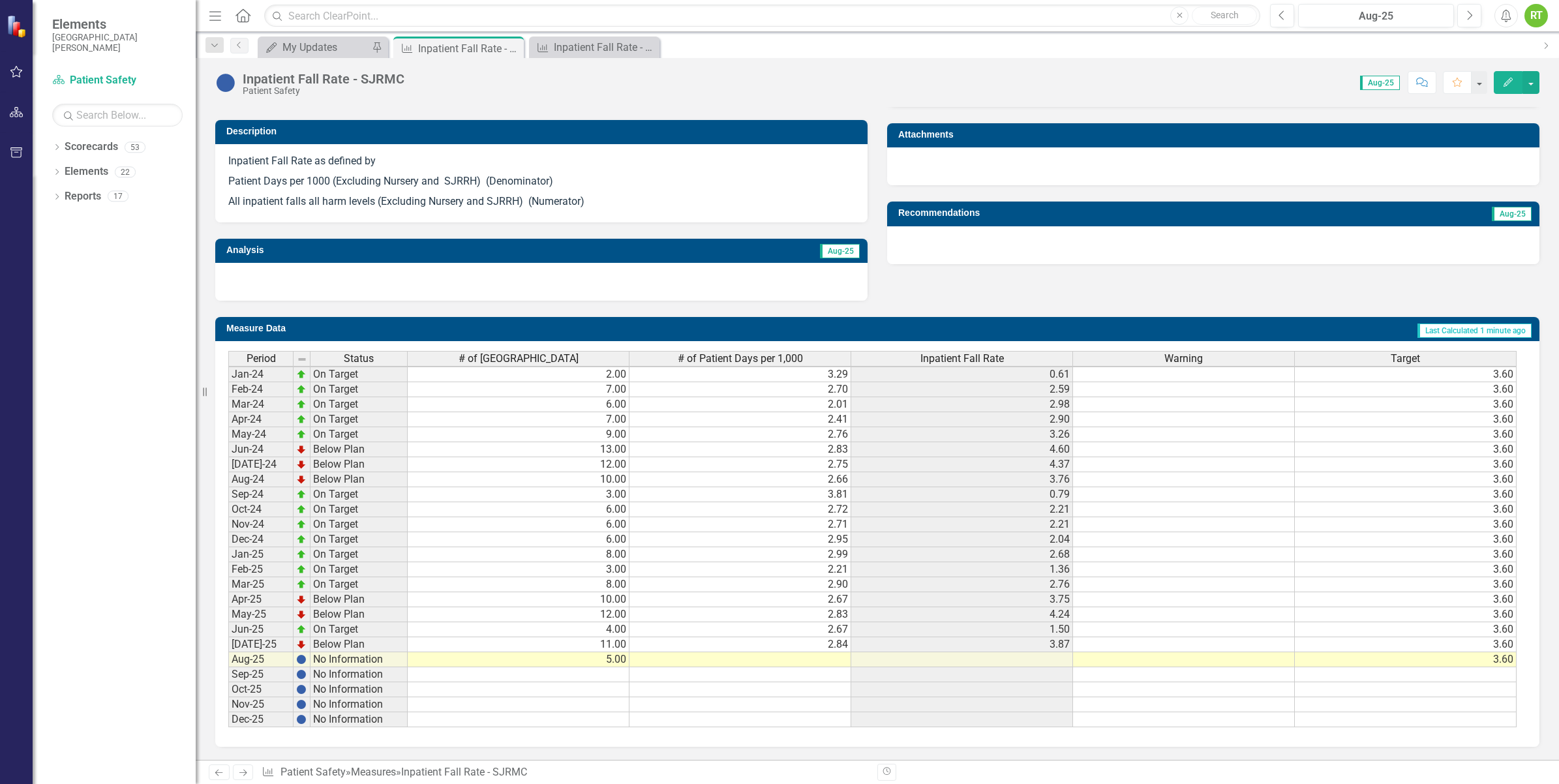
click at [771, 637] on td "2.84" at bounding box center [740, 644] width 222 height 15
click at [783, 652] on td at bounding box center [740, 660] width 222 height 15
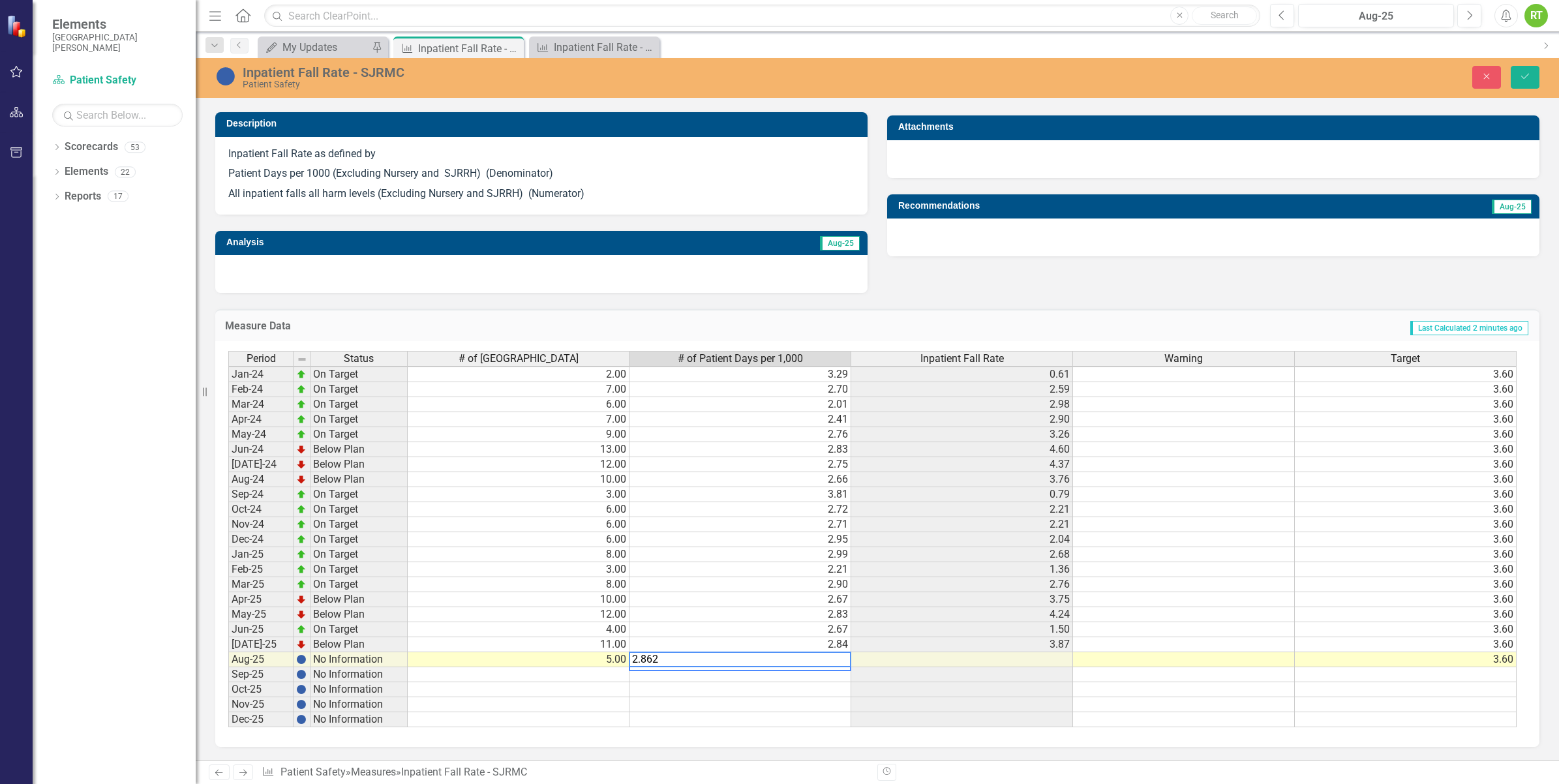
type textarea "2.862"
click at [678, 690] on td at bounding box center [740, 689] width 222 height 15
click at [1523, 77] on icon "Save" at bounding box center [1524, 76] width 11 height 9
